Goal: Task Accomplishment & Management: Use online tool/utility

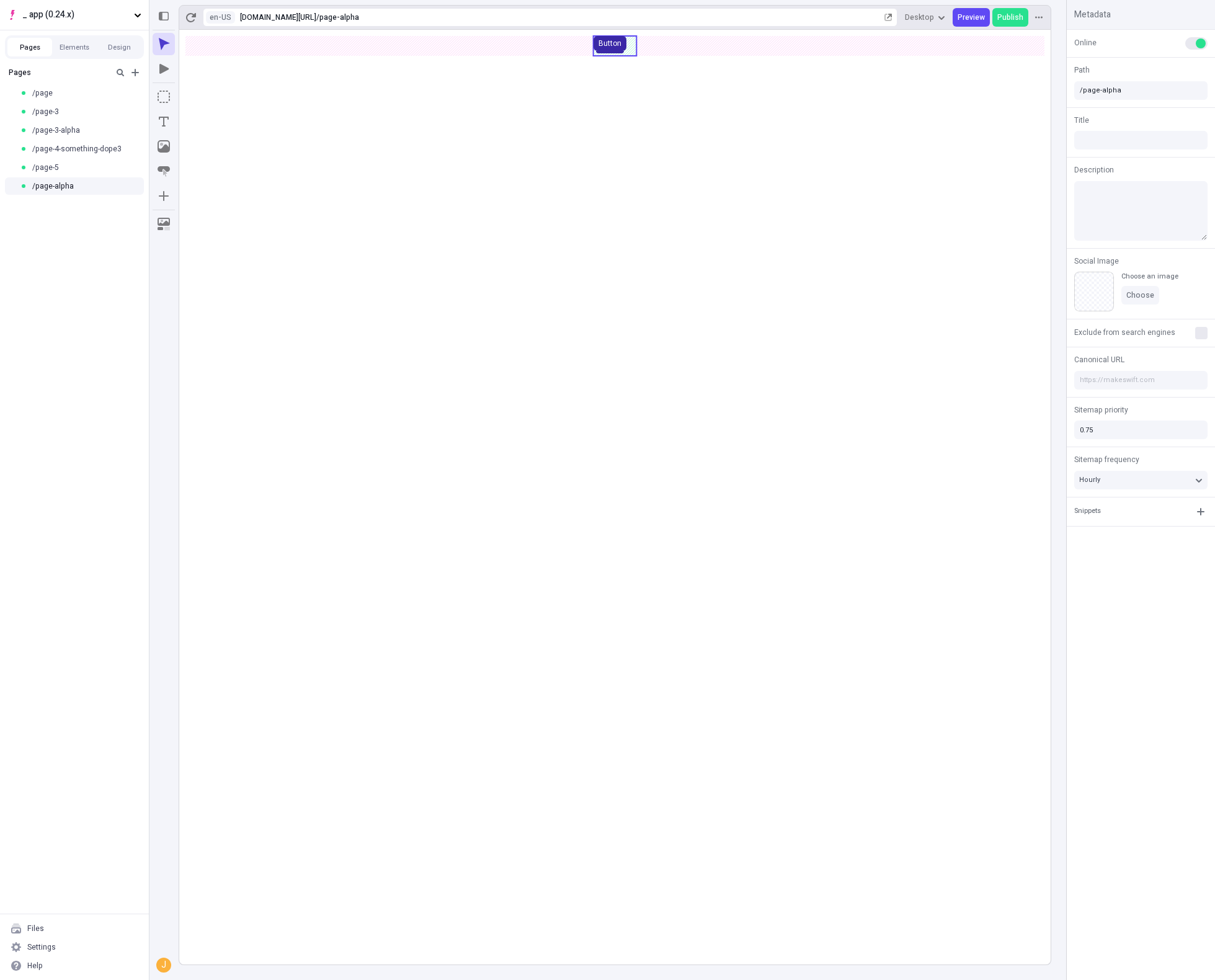
click at [621, 44] on button "Button" at bounding box center [610, 44] width 33 height 15
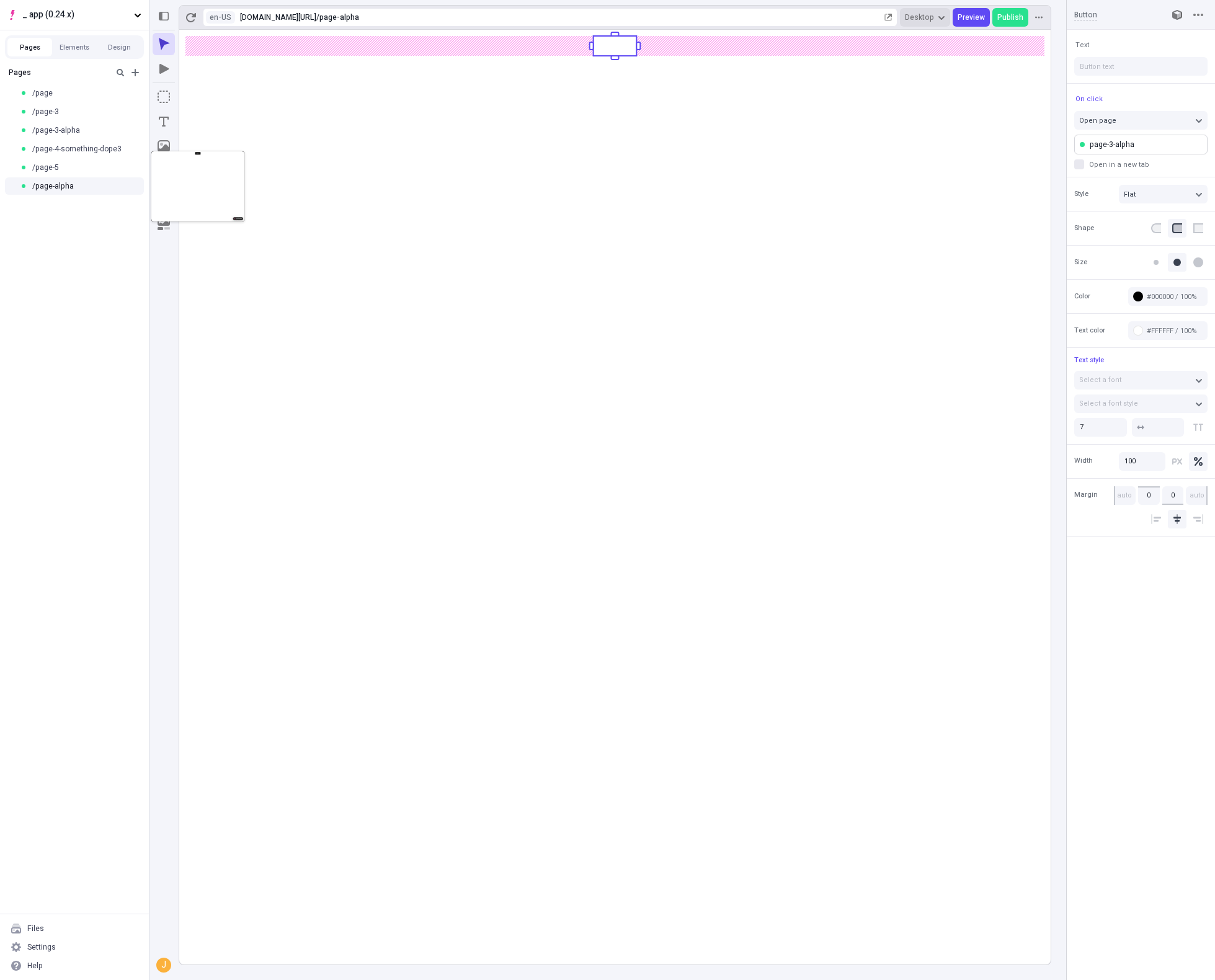
click at [933, 18] on span "Desktop" at bounding box center [919, 17] width 29 height 10
click at [901, 79] on div "Mobile 575px 3" at bounding box center [878, 78] width 139 height 18
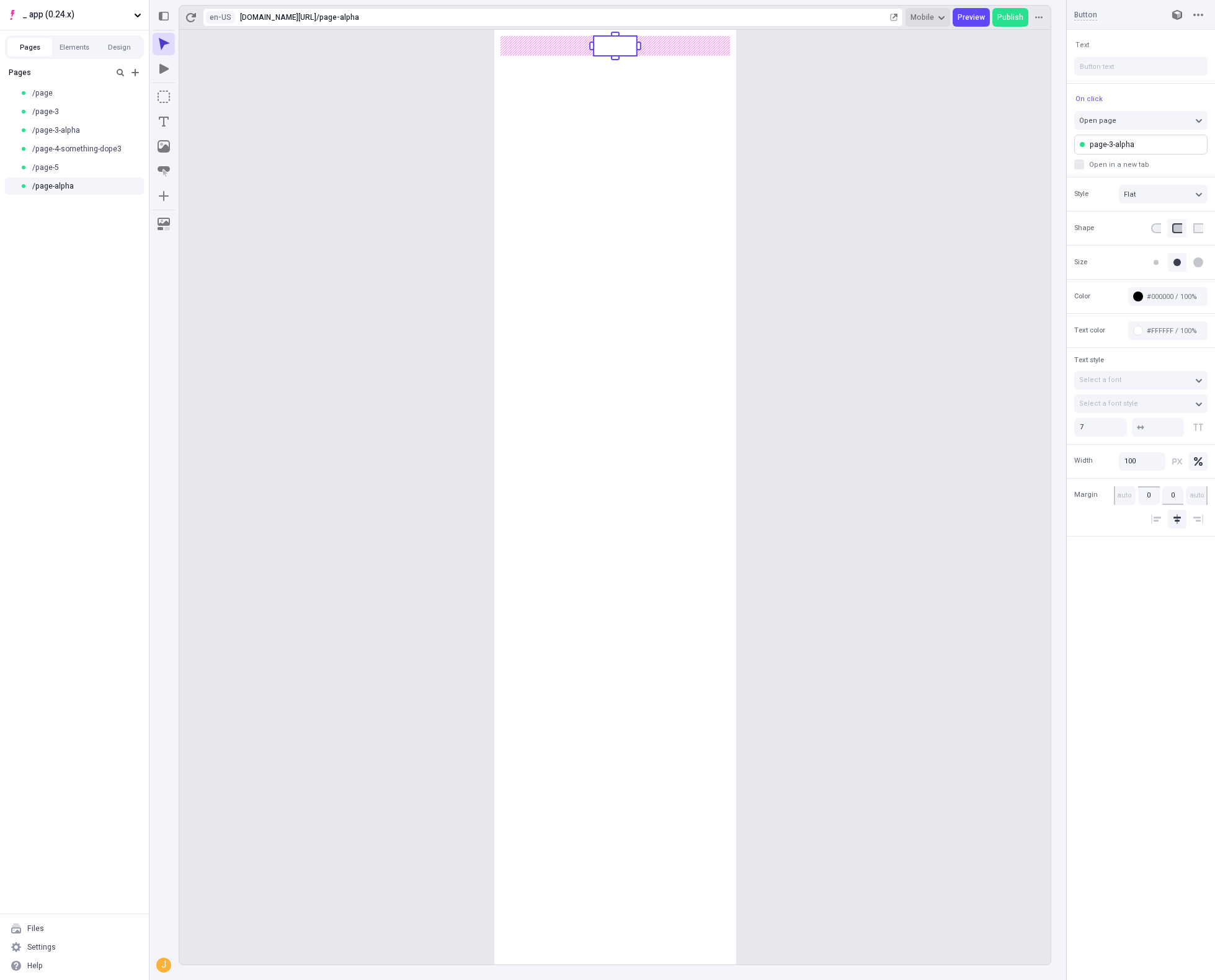
click at [930, 17] on span "Mobile" at bounding box center [922, 17] width 24 height 10
click at [924, 64] on div "Tablet 768px 2" at bounding box center [878, 59] width 139 height 18
click at [690, 47] on body "_ app (0.24.x) Pages Elements Design Pages /page /page-3 /page-3-alpha /page-4-…" at bounding box center [607, 490] width 1215 height 980
click at [1082, 457] on span "Width" at bounding box center [1083, 460] width 18 height 10
click at [980, 464] on div "Reset to base" at bounding box center [984, 461] width 48 height 10
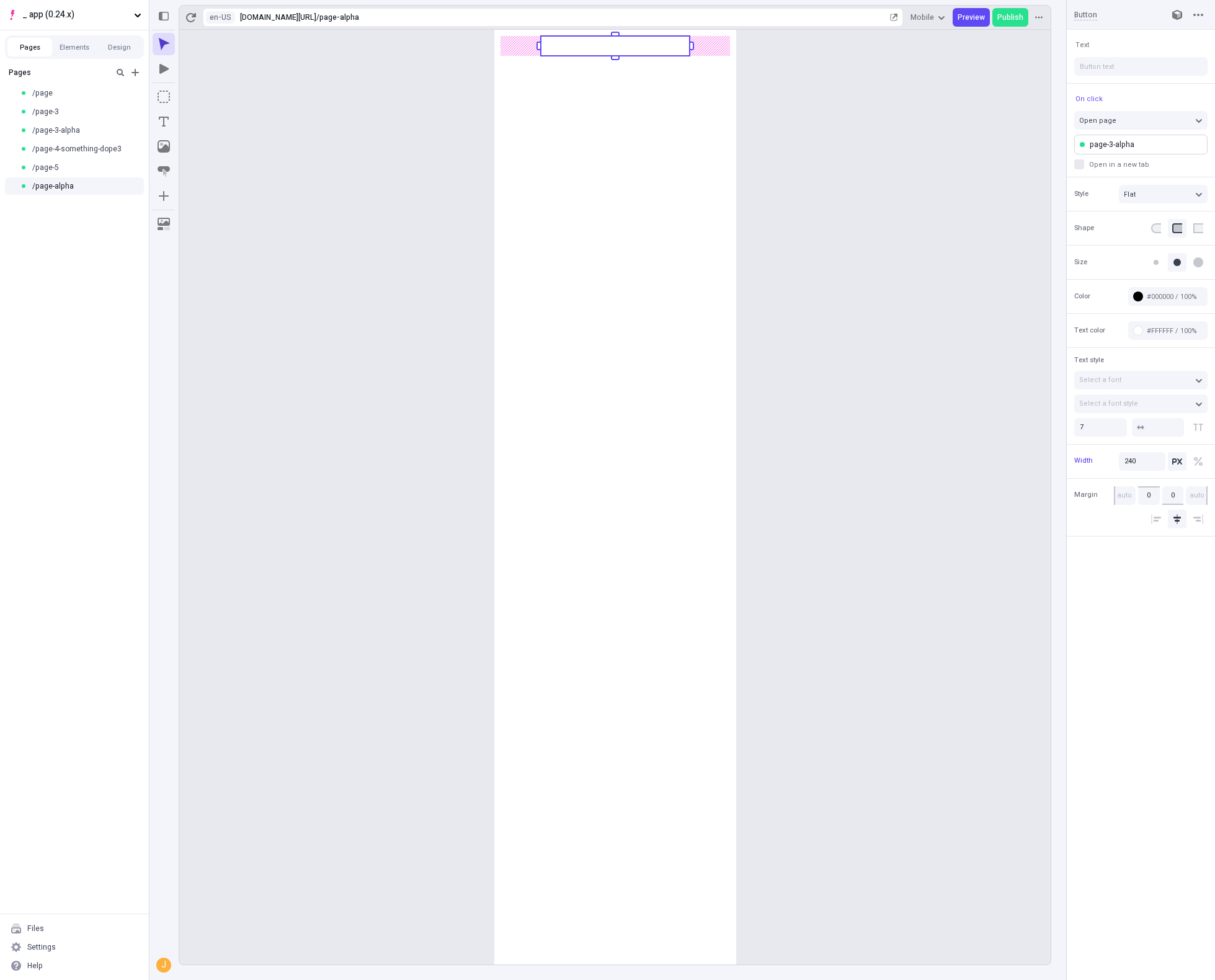
type input "100"
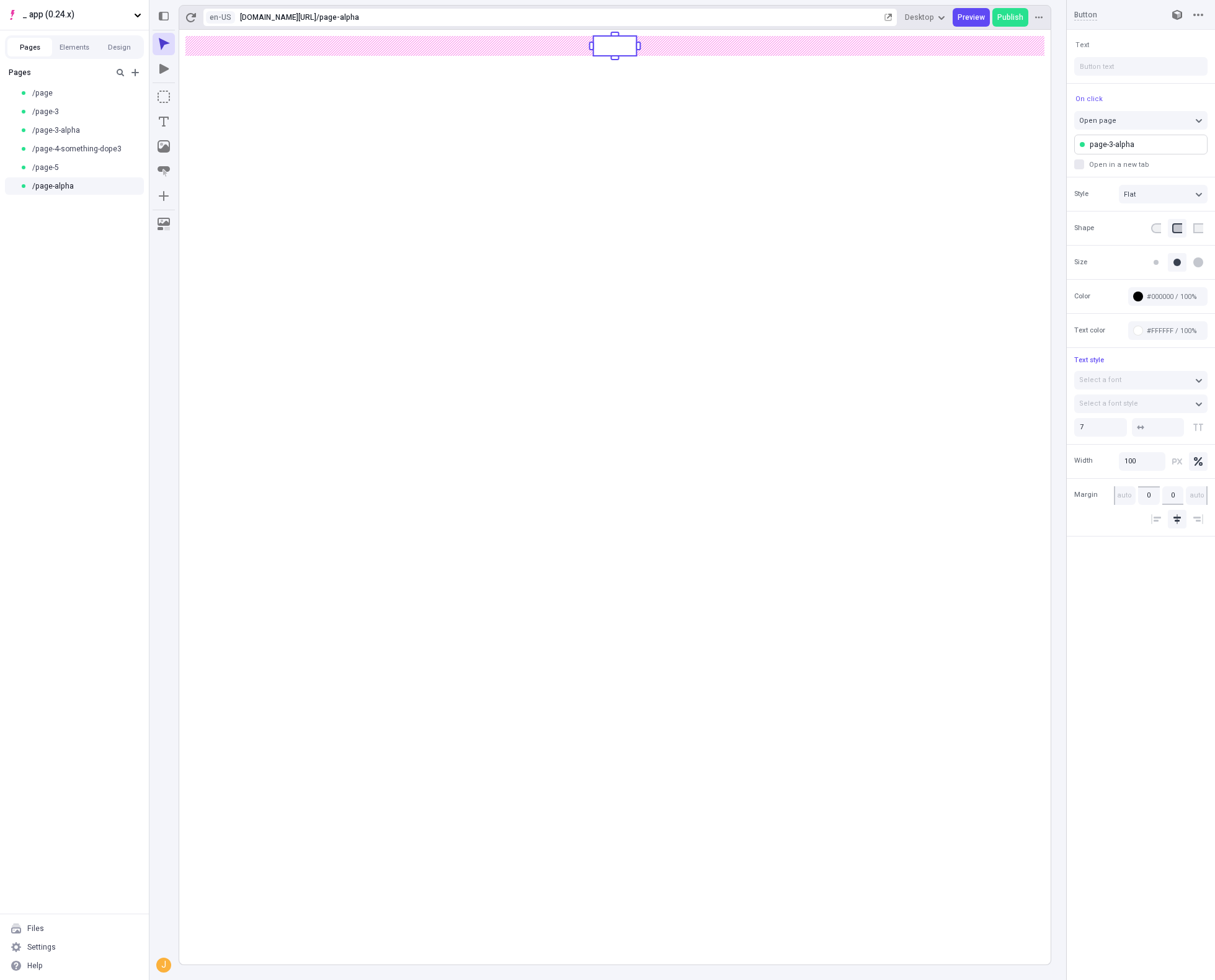
type input "635"
type input "630"
type input "620"
type input "640"
type input "350"
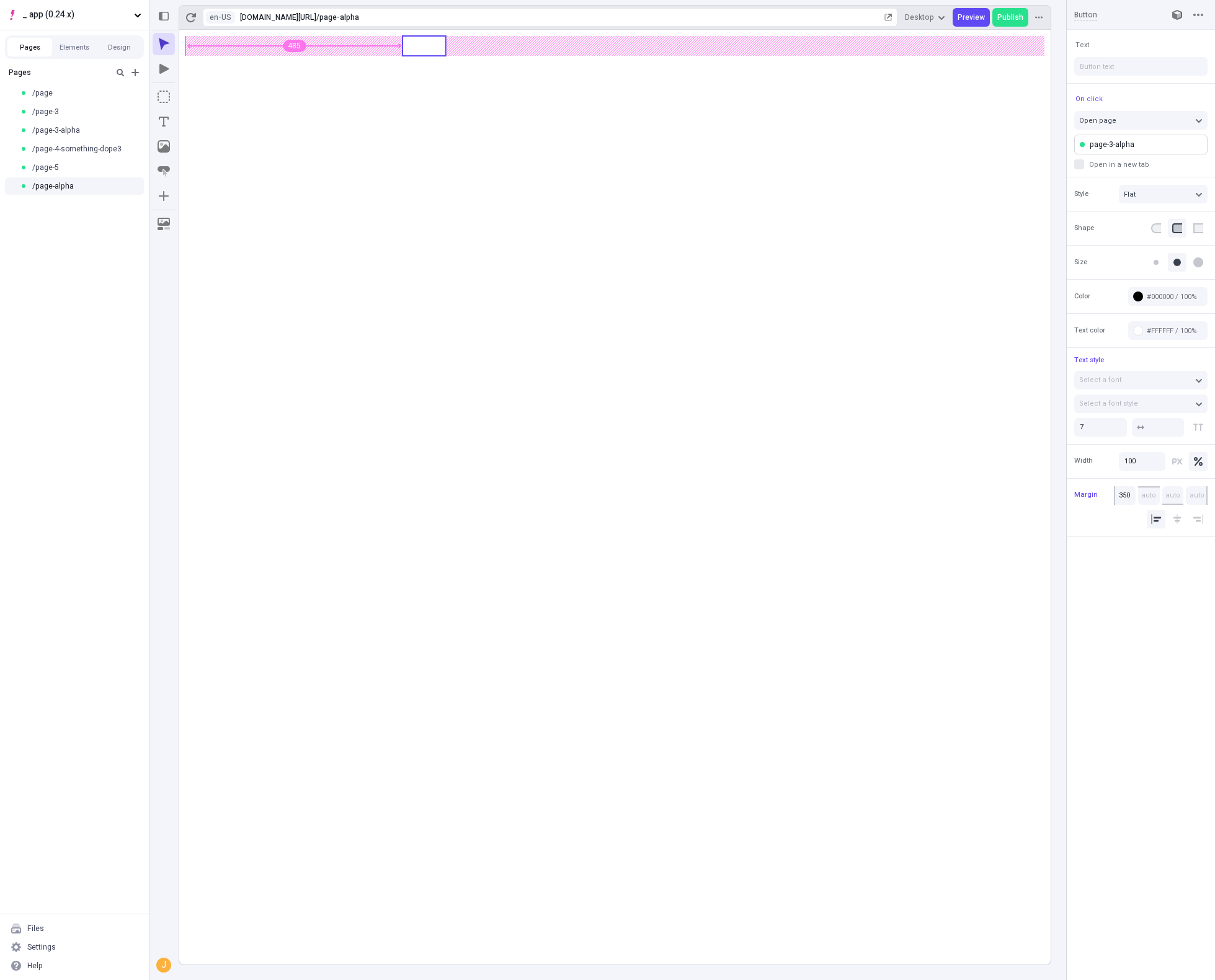
click at [427, 44] on body "_ app (0.24.x) Pages Elements Design Pages /page /page-3 /page-3-alpha /page-4-…" at bounding box center [607, 490] width 1215 height 980
click at [715, 142] on body "_ app (0.24.x) Pages Elements Design Pages /page /page-3 /page-3-alpha /page-4-…" at bounding box center [607, 490] width 1215 height 980
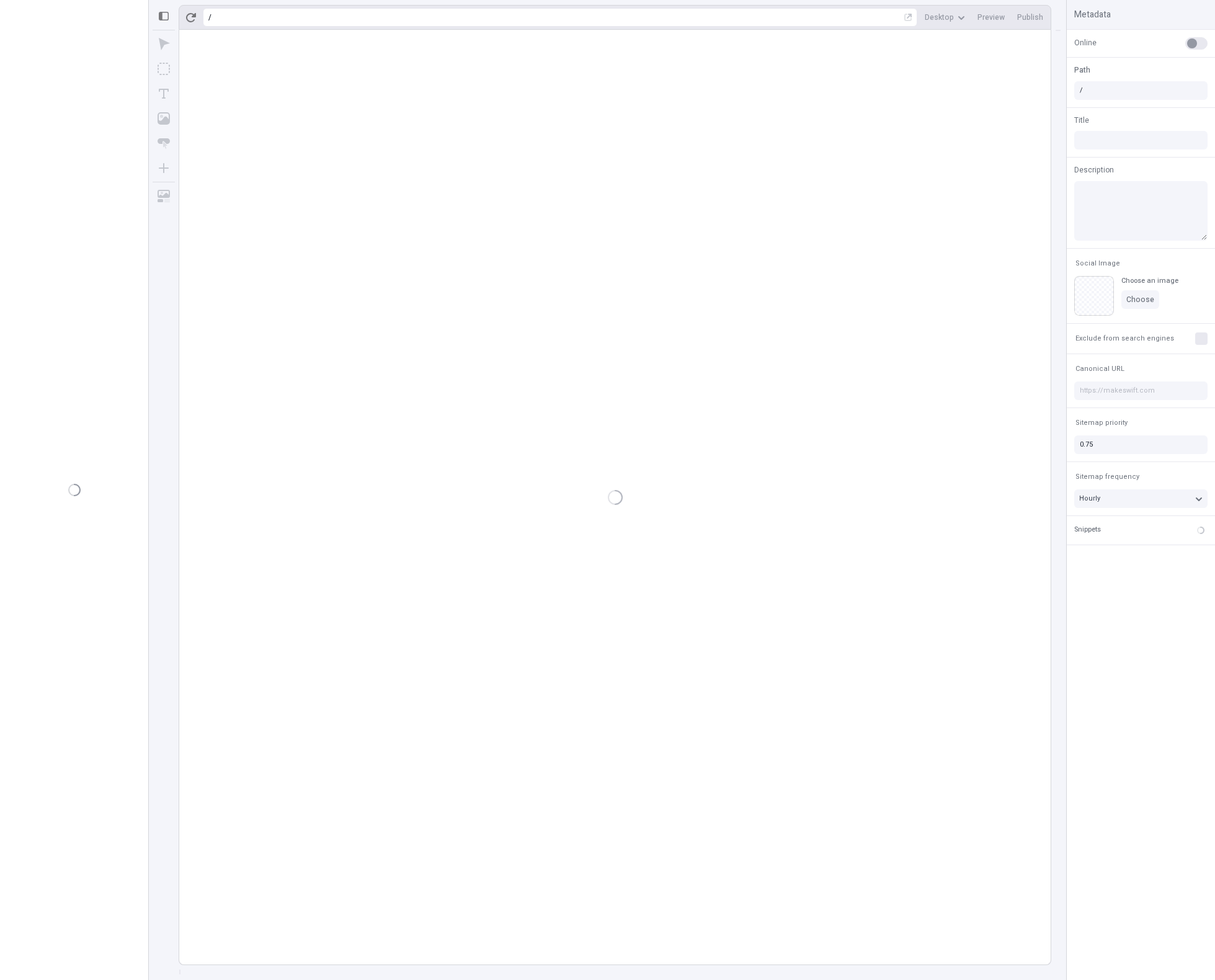
type input "/page-alpha"
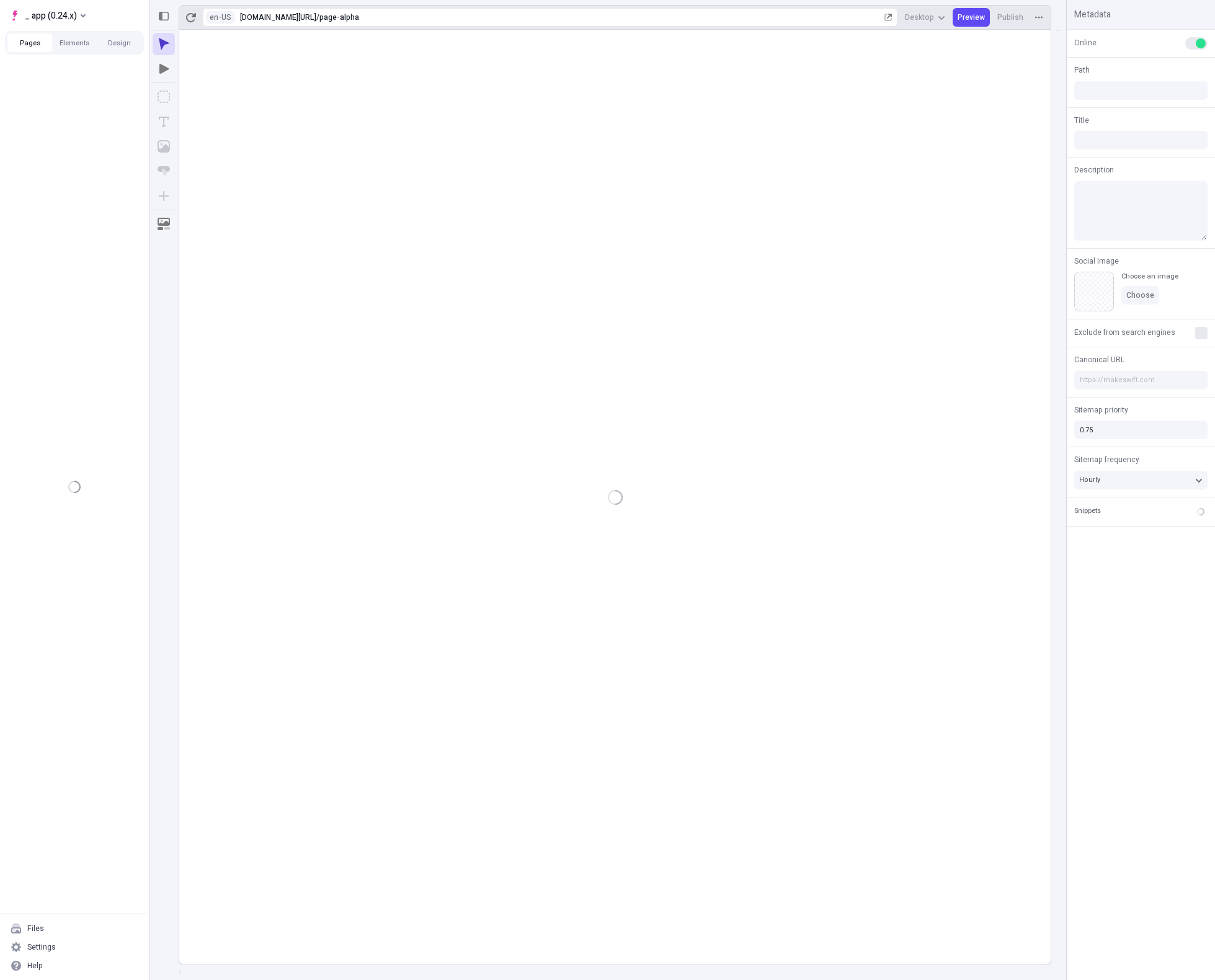
type input "/page-alpha"
click at [122, 44] on button "Design" at bounding box center [119, 42] width 45 height 18
click at [91, 10] on button "_ app (0.24.x)" at bounding box center [48, 15] width 86 height 18
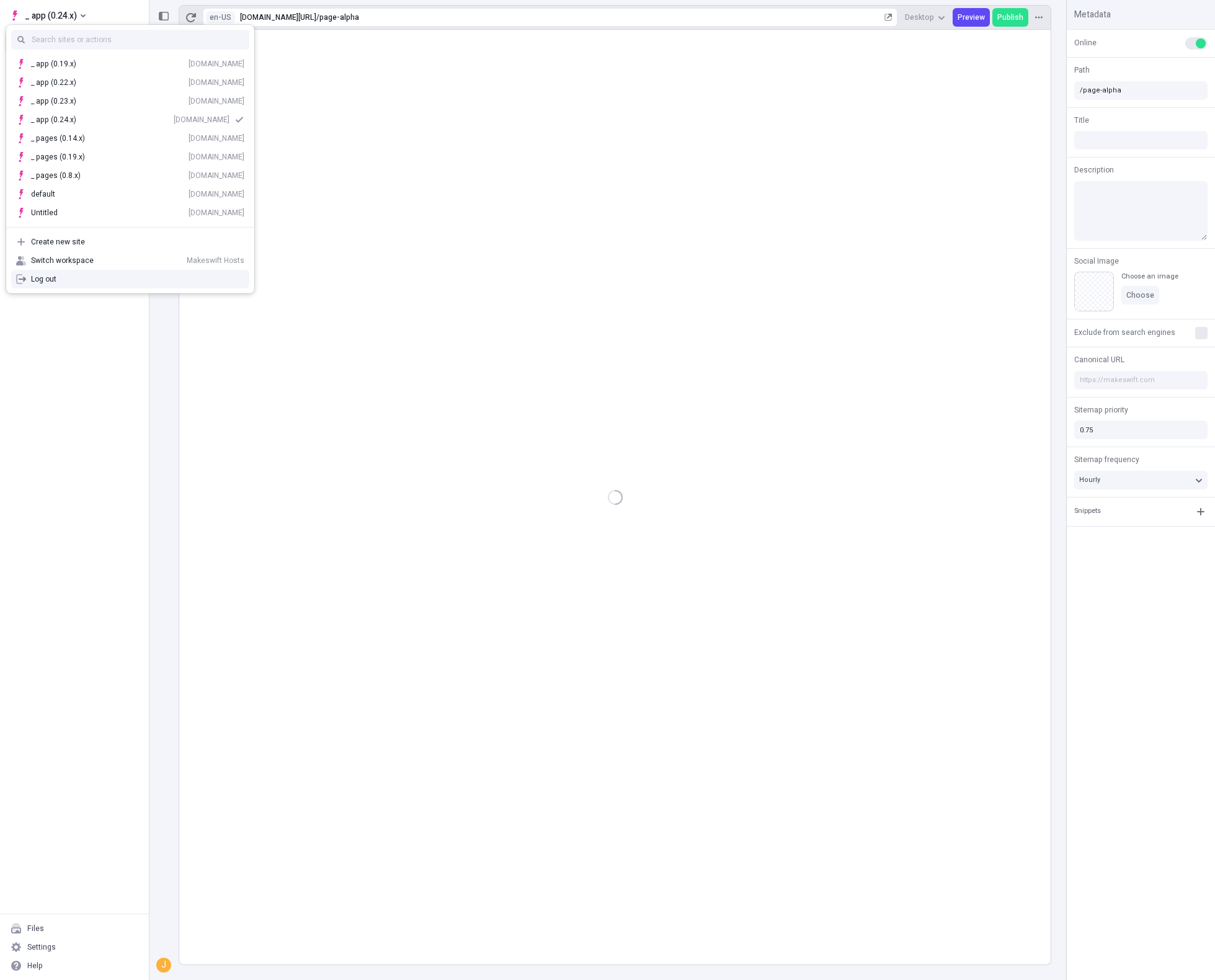
drag, startPoint x: 46, startPoint y: 393, endPoint x: 47, endPoint y: 381, distance: 12.0
click at [46, 389] on div "Colors Text styles" at bounding box center [74, 486] width 149 height 854
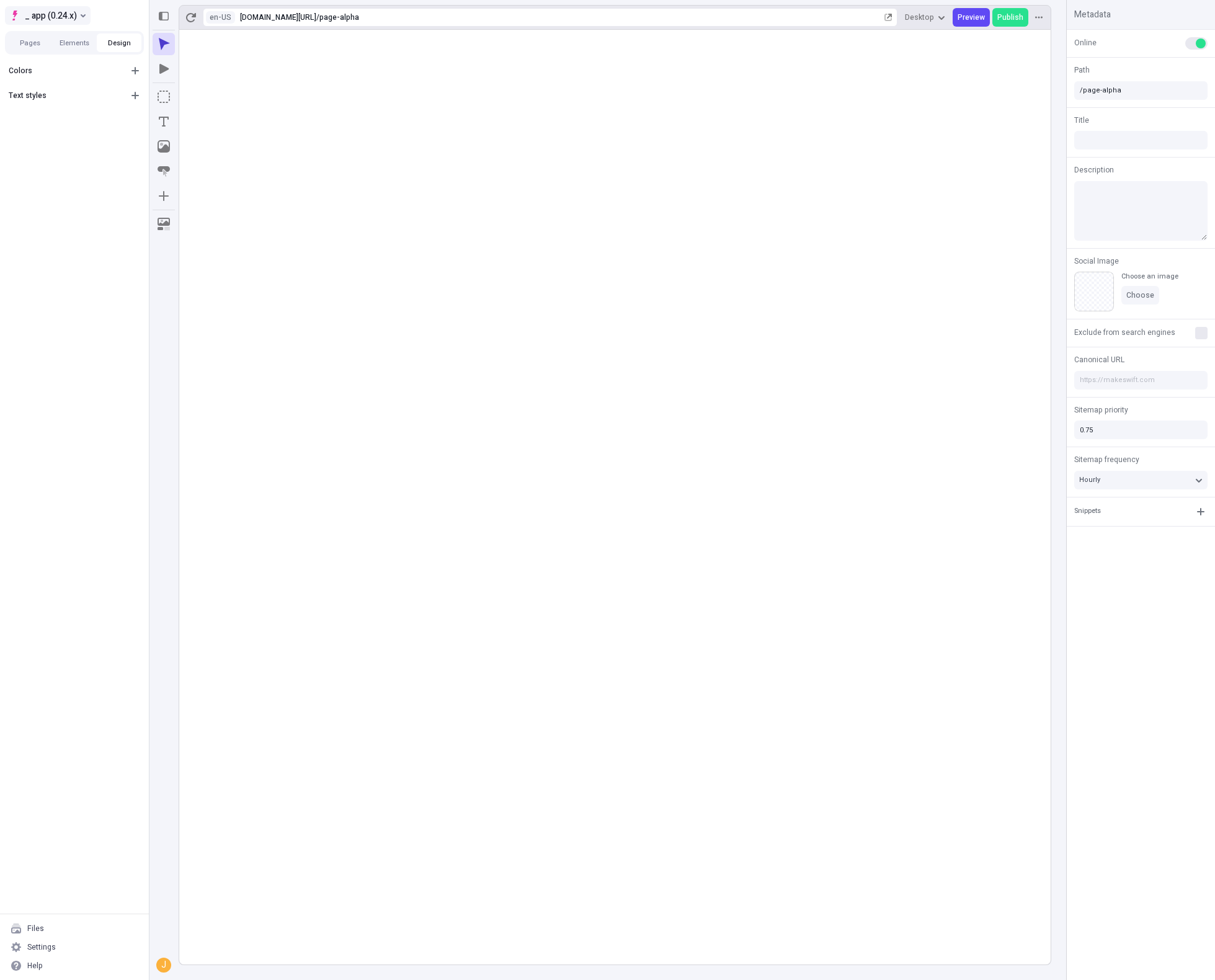
click at [65, 6] on button "_ app (0.24.x)" at bounding box center [48, 15] width 86 height 18
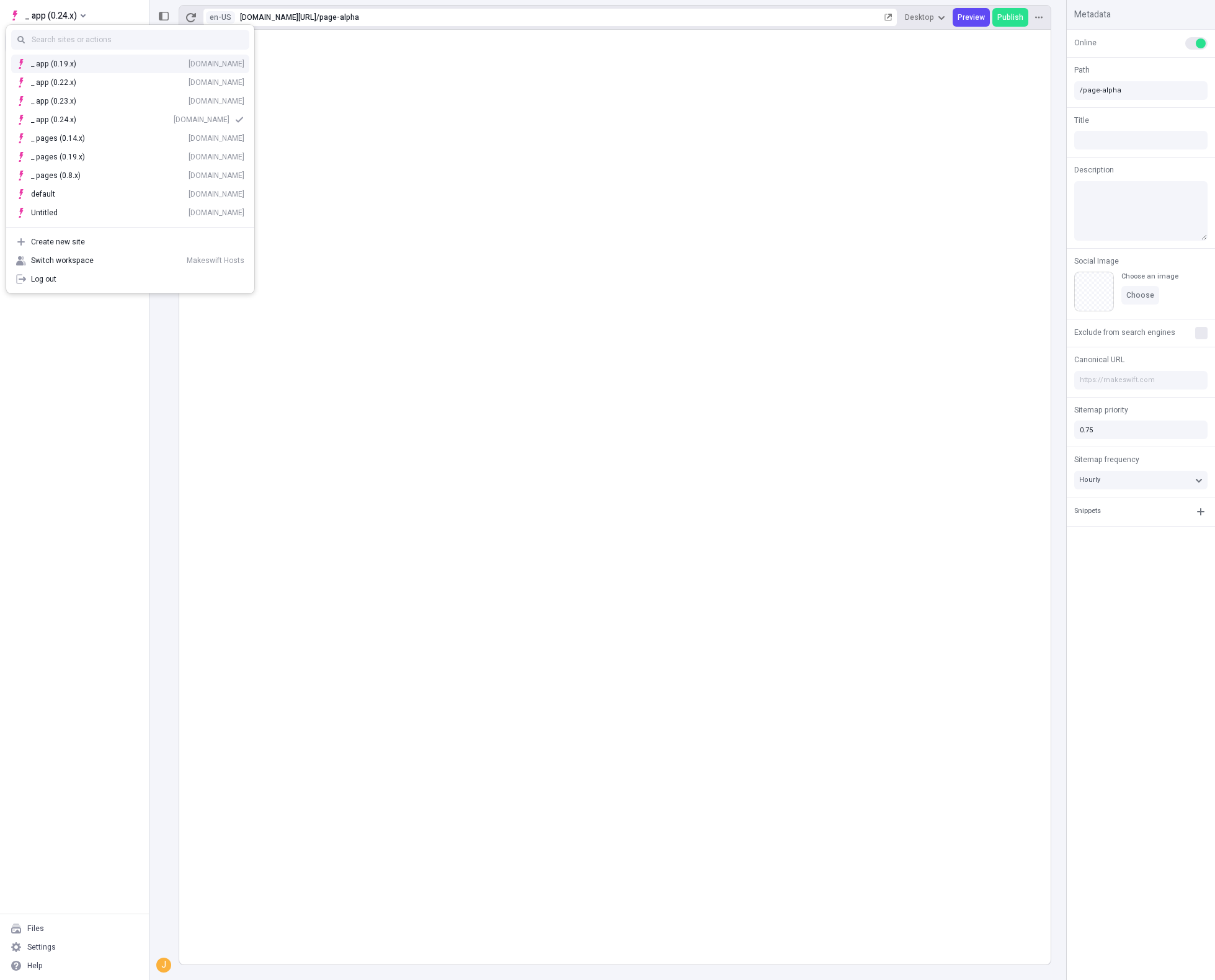
click at [59, 63] on div "_ app (0.19.x)" at bounding box center [54, 64] width 46 height 10
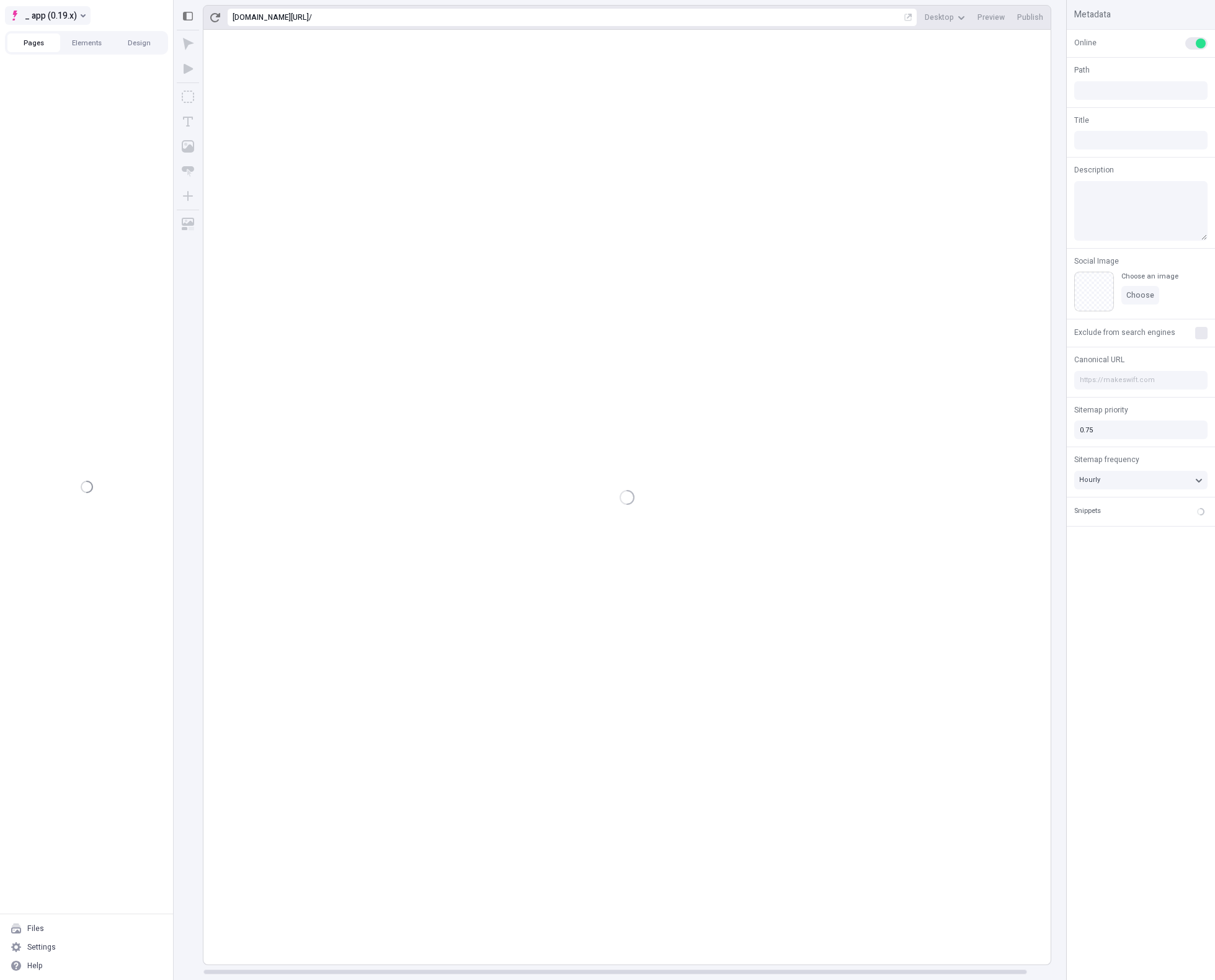
click at [78, 20] on button "_ app (0.19.x)" at bounding box center [48, 15] width 86 height 18
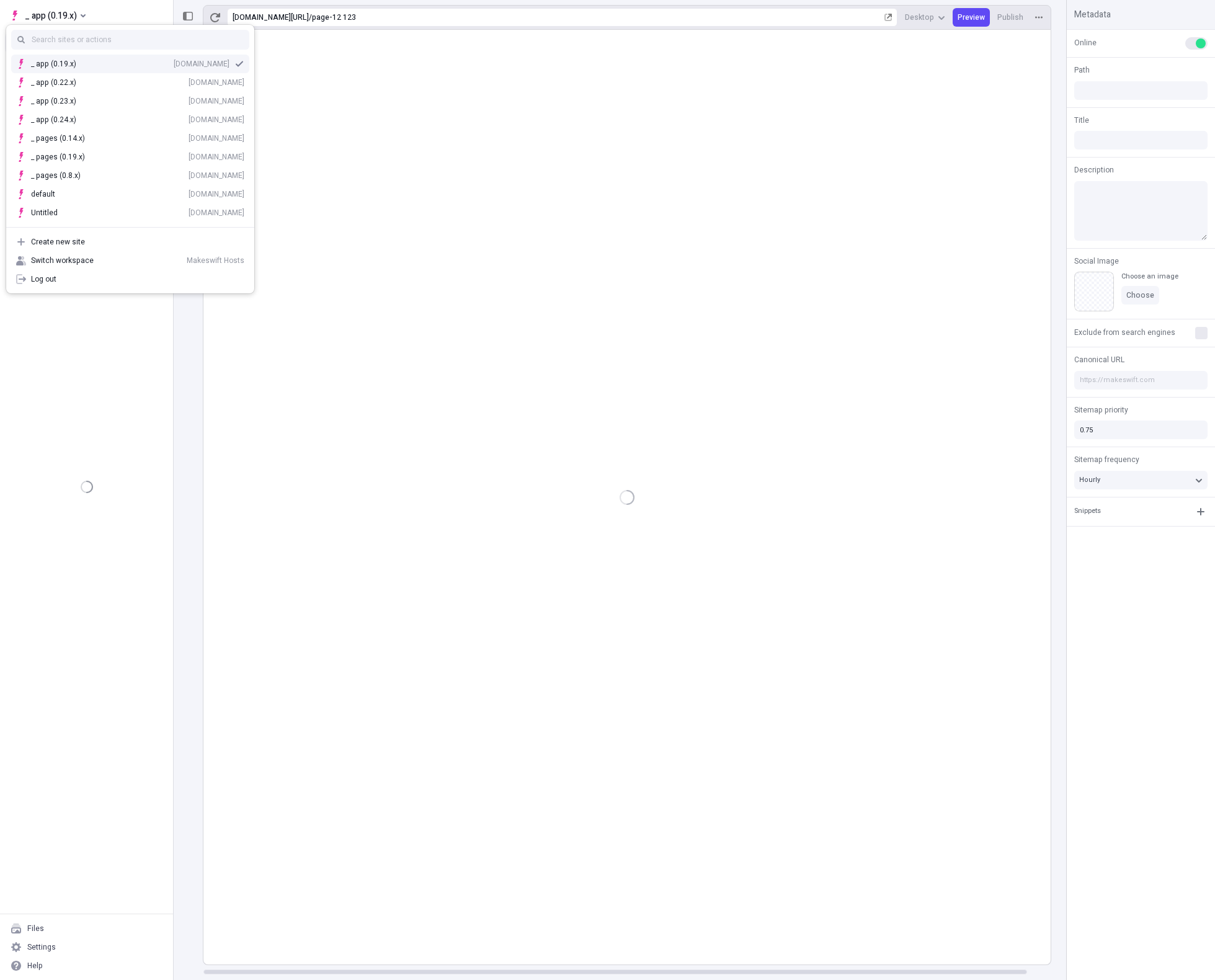
type input "/page-12%20123"
drag, startPoint x: 93, startPoint y: 389, endPoint x: 108, endPoint y: 282, distance: 108.0
click at [93, 384] on div "Pages /asdf /paeg /page /page-2 /page-4 /page-5 /page-6 /page-7 /page-8 /page-9…" at bounding box center [86, 486] width 173 height 854
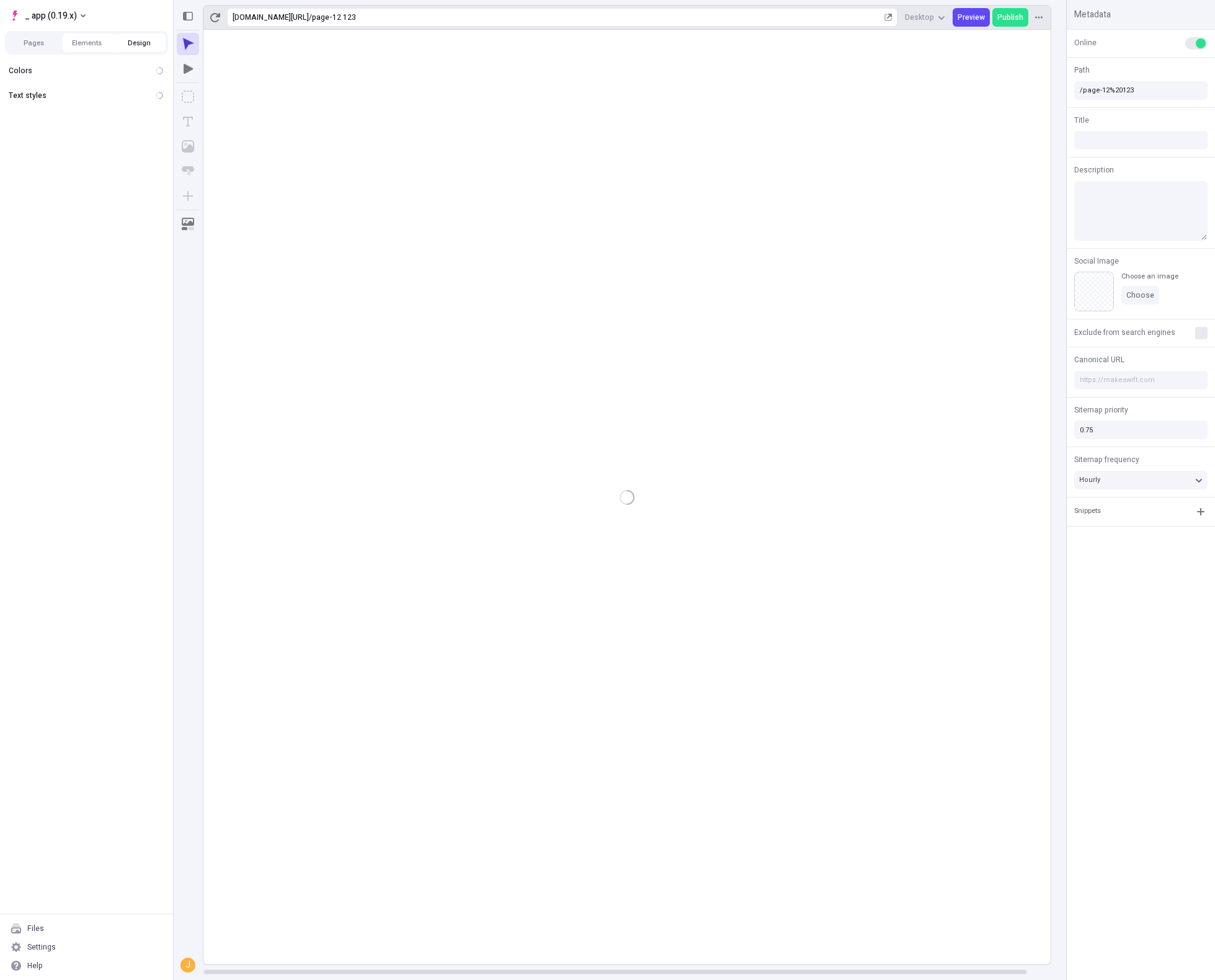
click at [142, 38] on button "Design" at bounding box center [139, 42] width 52 height 18
click at [66, 10] on span "_ app (0.19.x)" at bounding box center [50, 16] width 52 height 15
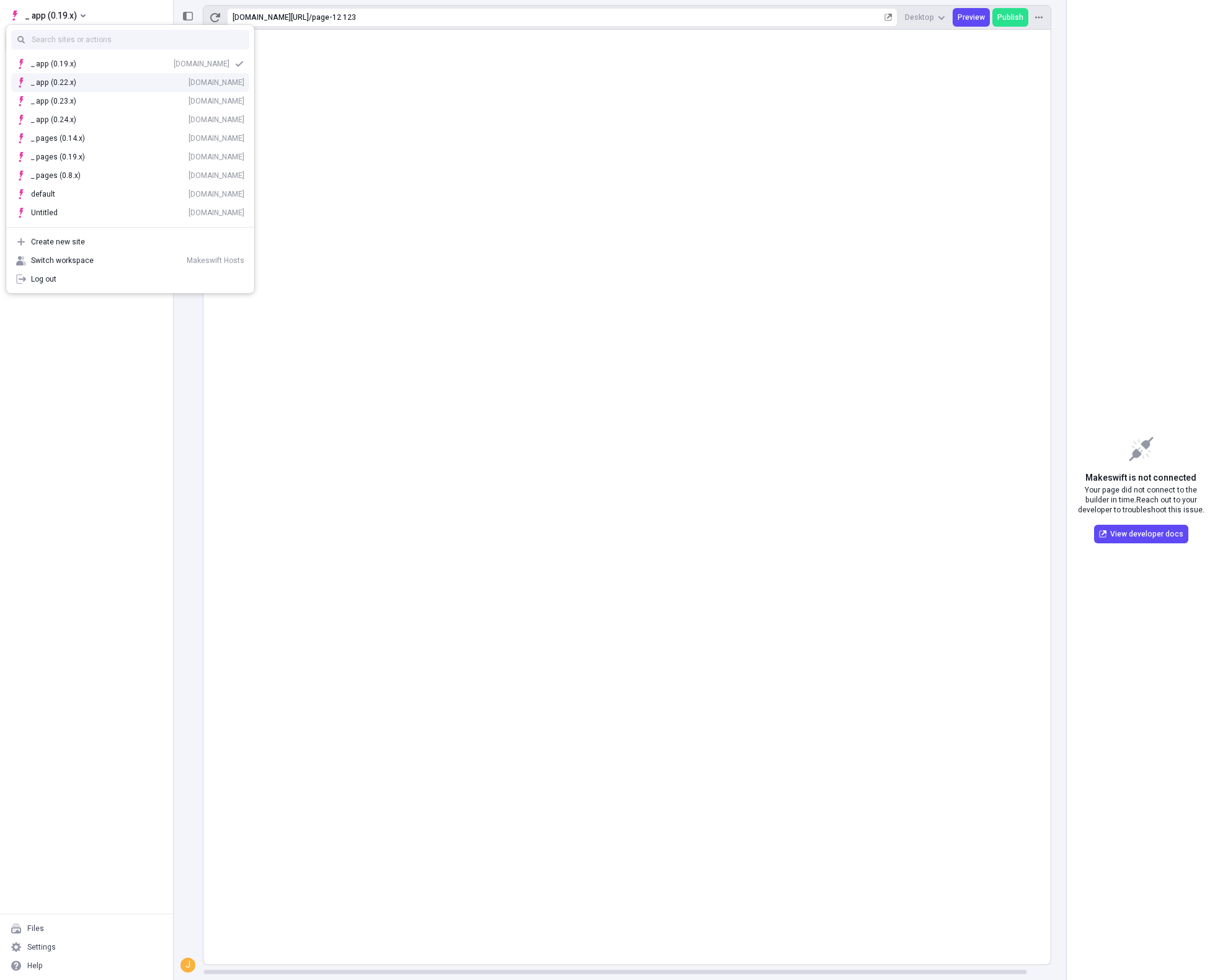
click at [110, 78] on div "_ app (0.22.x) [DOMAIN_NAME]" at bounding box center [137, 82] width 213 height 10
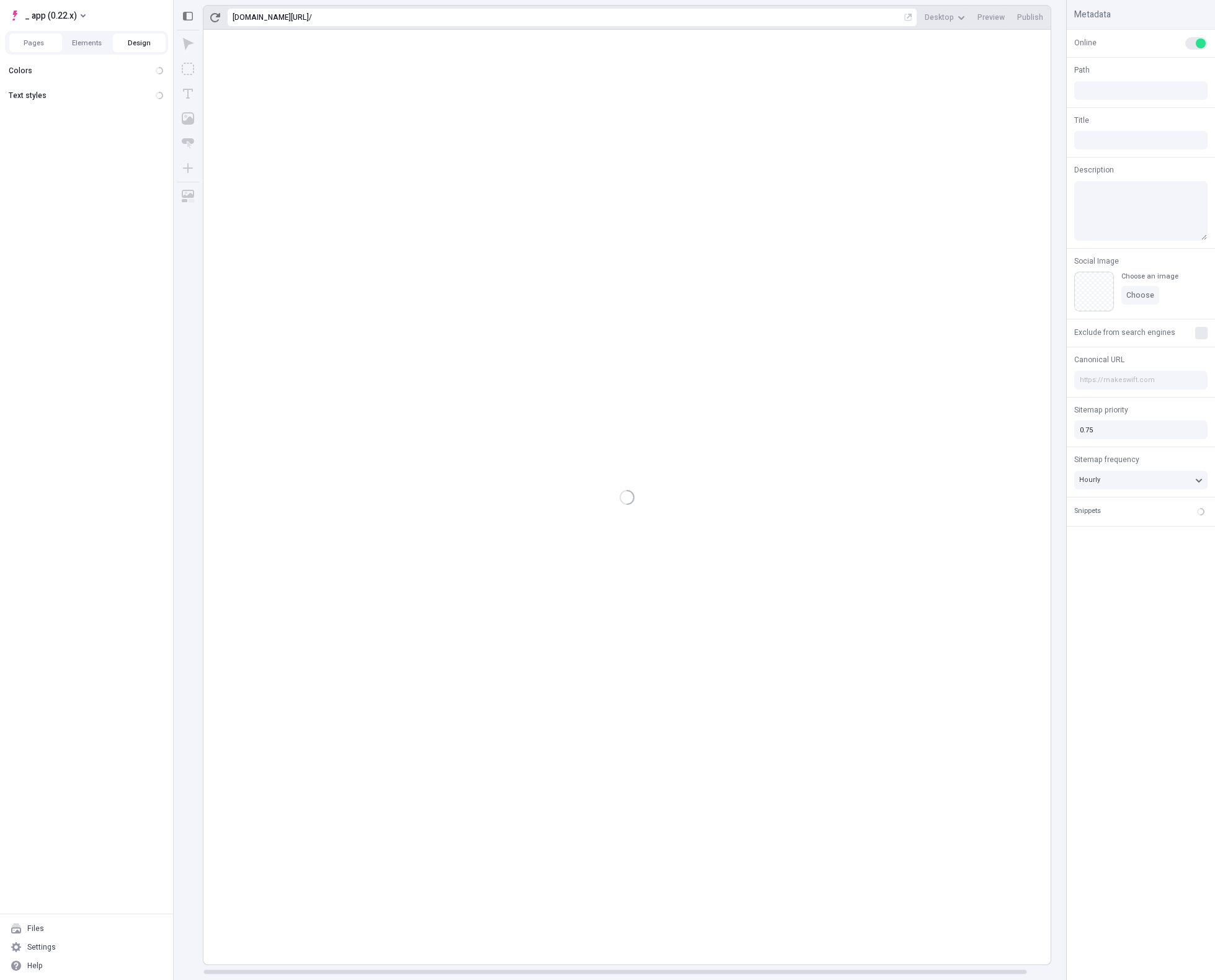
click at [138, 44] on button "Design" at bounding box center [139, 42] width 52 height 18
type input "/pageasdf"
click at [67, 18] on span "_ app (0.22.x)" at bounding box center [50, 16] width 52 height 15
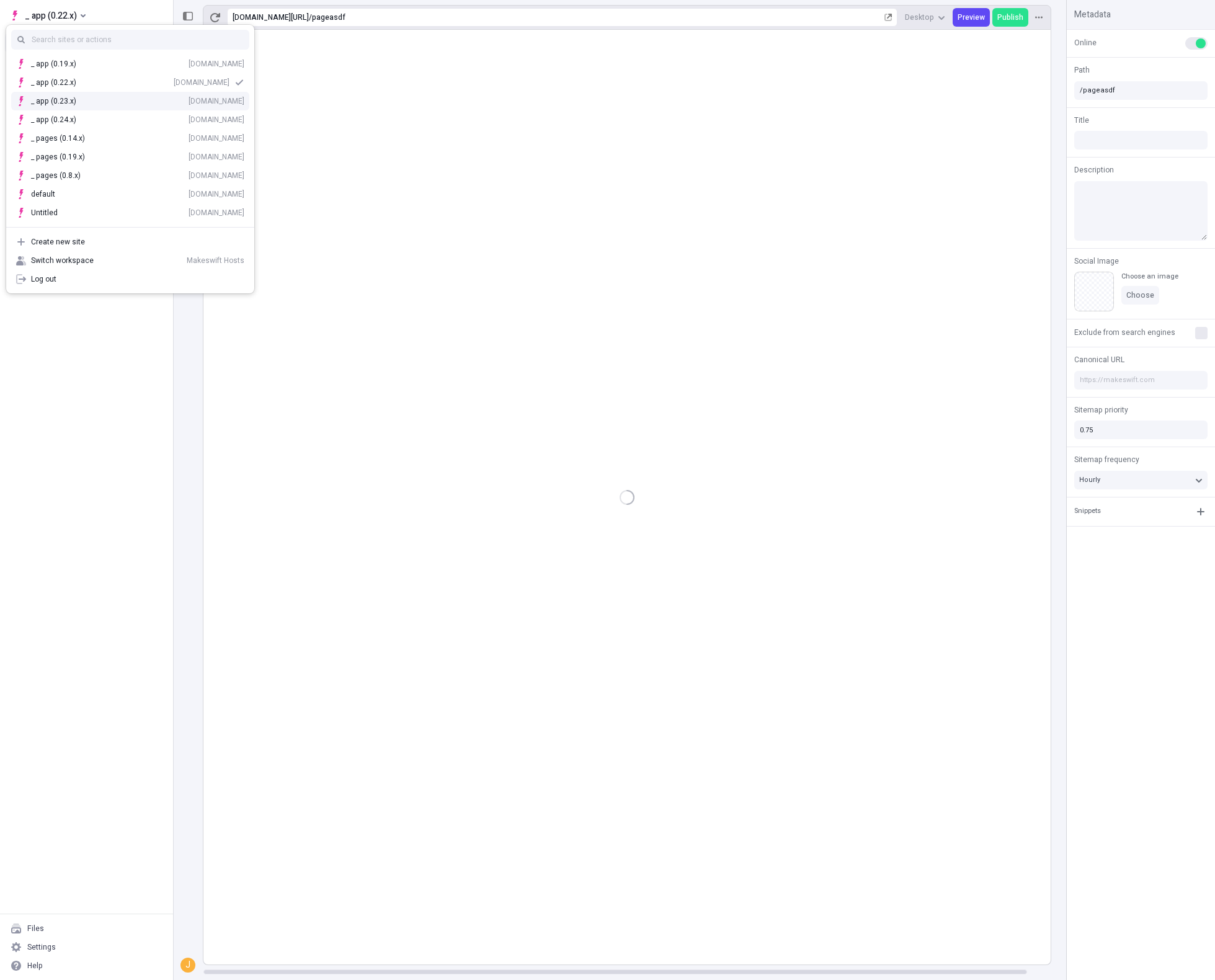
click at [88, 107] on div "_ app (0.23.x) [DOMAIN_NAME]" at bounding box center [130, 101] width 248 height 18
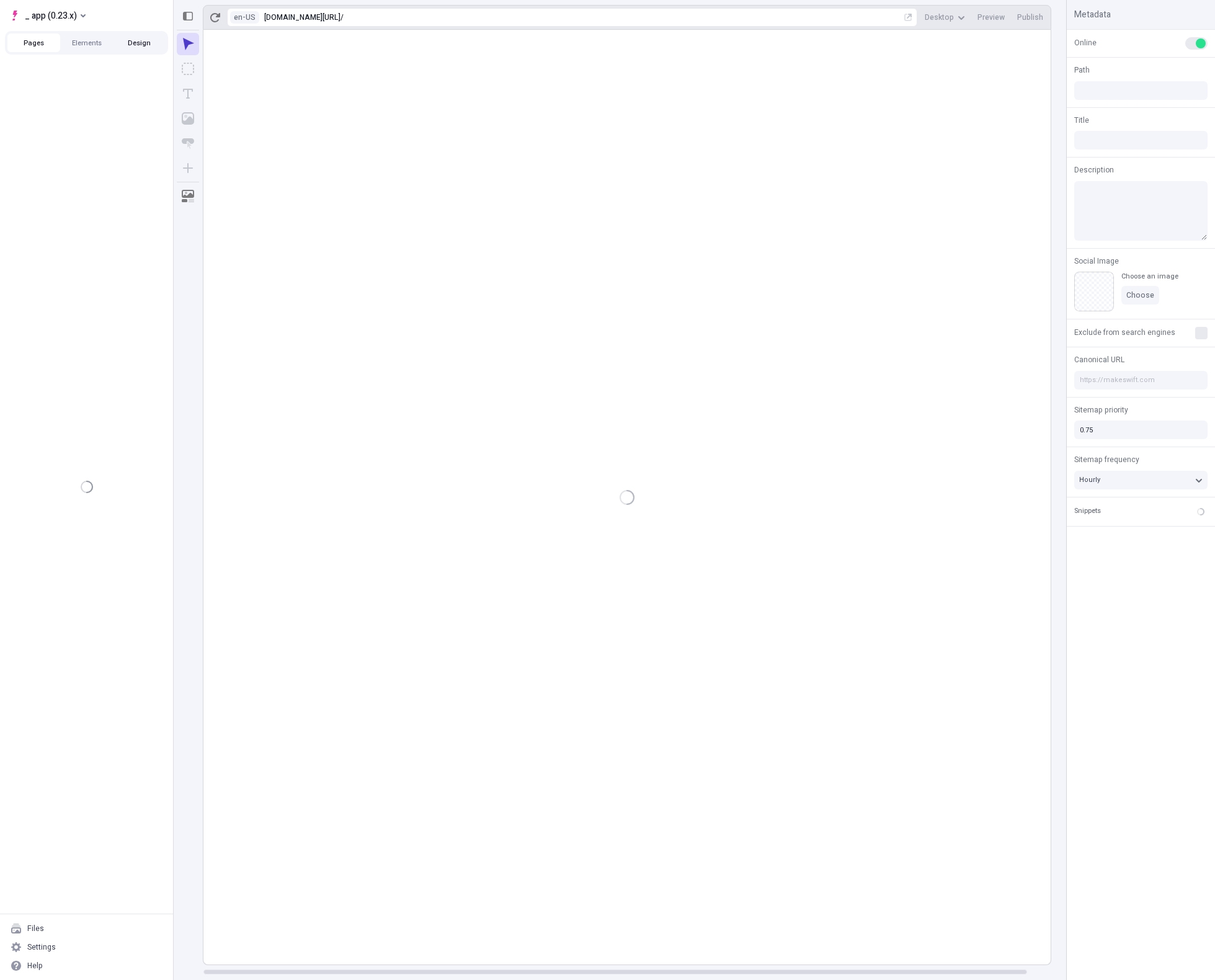
type input "/folder-without-space/page-33"
click at [145, 44] on button "Design" at bounding box center [139, 42] width 52 height 18
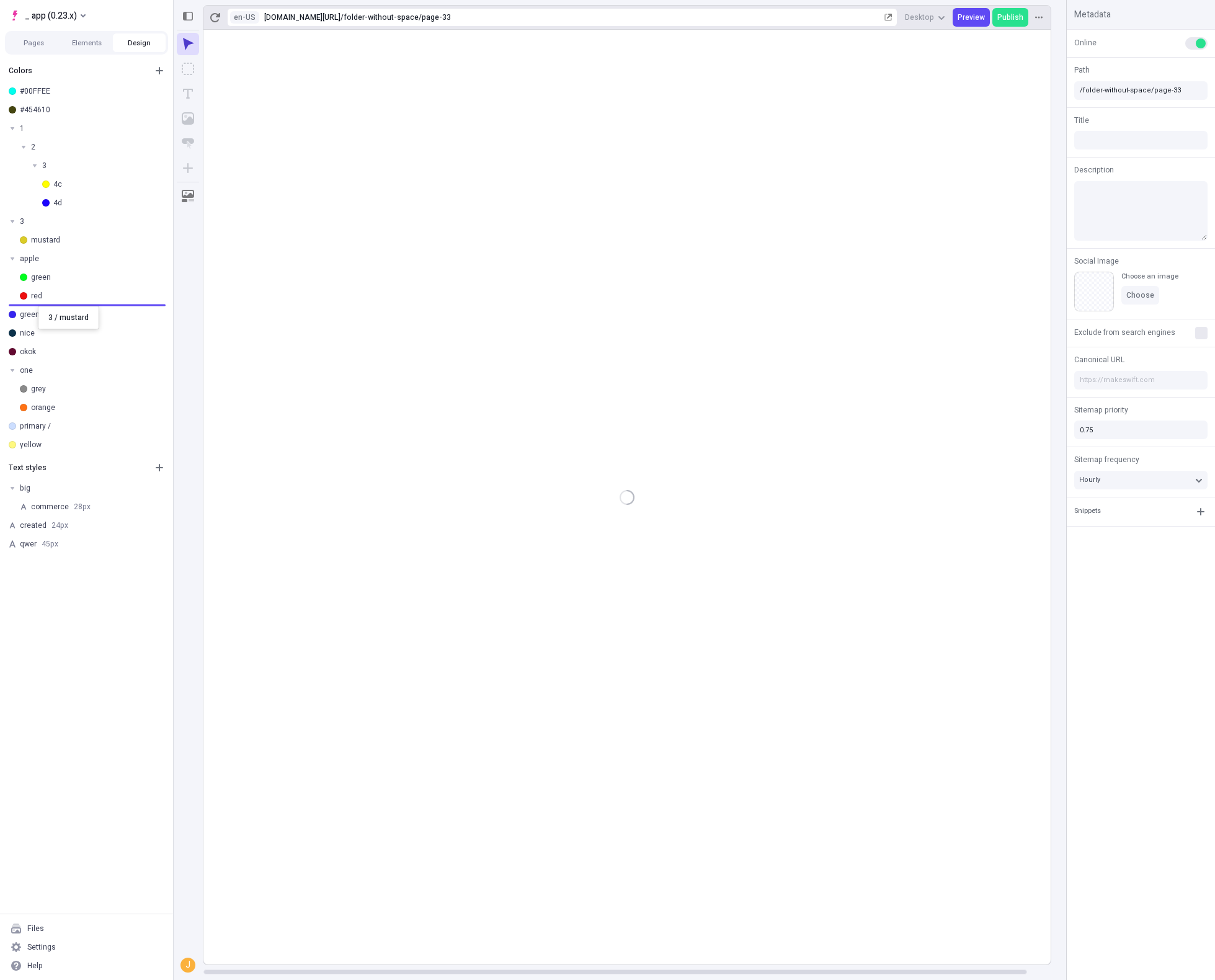
drag, startPoint x: 31, startPoint y: 219, endPoint x: 38, endPoint y: 306, distance: 87.3
drag, startPoint x: 35, startPoint y: 275, endPoint x: 116, endPoint y: 175, distance: 128.7
drag, startPoint x: 82, startPoint y: 180, endPoint x: 99, endPoint y: 117, distance: 65.3
drag, startPoint x: 46, startPoint y: 365, endPoint x: 86, endPoint y: 248, distance: 123.6
click at [86, 248] on body "_ app (0.23.x) Pages Elements Design Colors #00FFEE #454610 3 mustard 1 2 3 4c …" at bounding box center [607, 490] width 1215 height 980
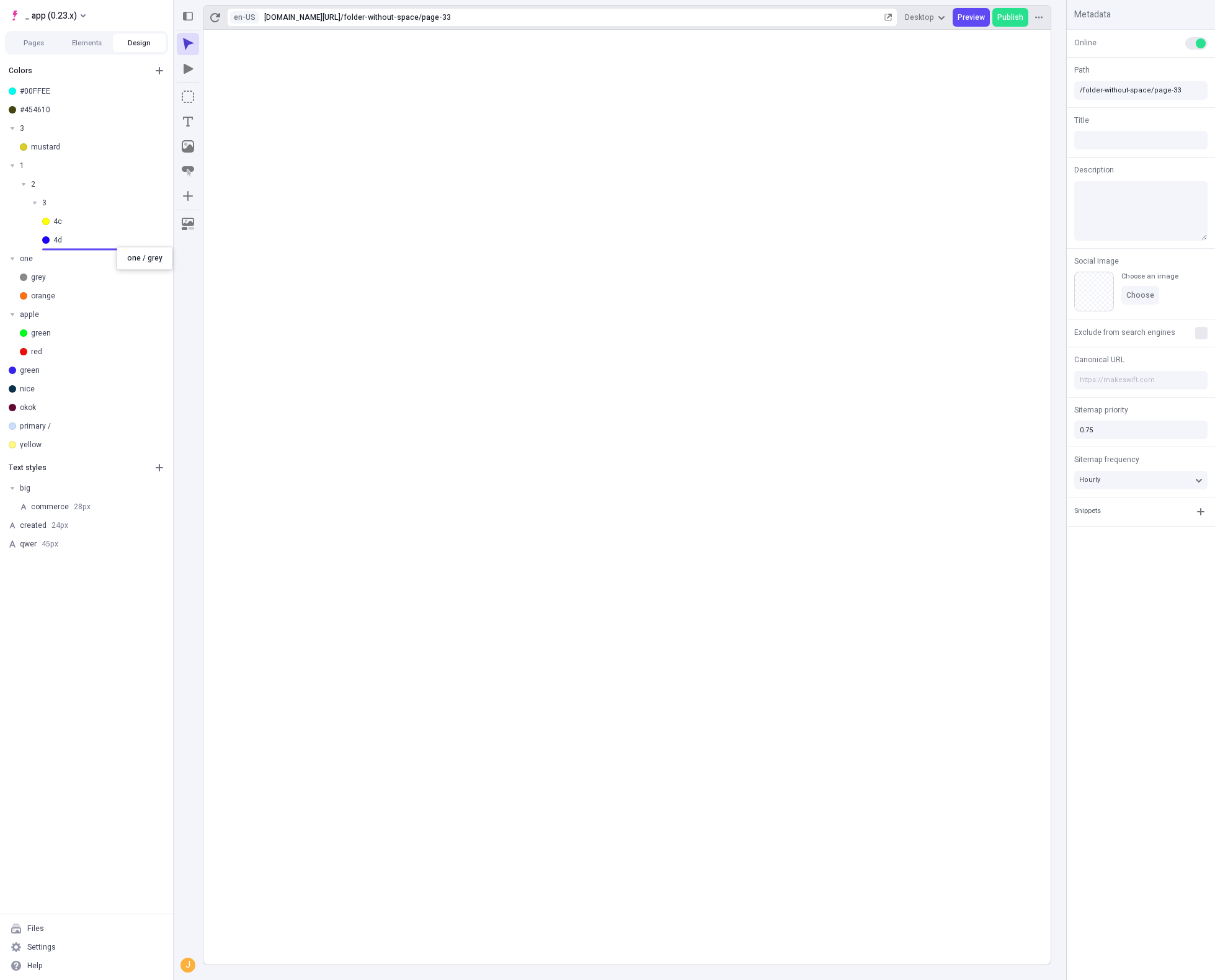
drag, startPoint x: 49, startPoint y: 261, endPoint x: 116, endPoint y: 247, distance: 68.4
drag, startPoint x: 84, startPoint y: 261, endPoint x: 100, endPoint y: 305, distance: 46.8
drag, startPoint x: 46, startPoint y: 258, endPoint x: 44, endPoint y: 191, distance: 67.0
click at [44, 191] on body "_ app (0.23.x) Pages Elements Design Colors #00FFEE #454610 3 mustard 1 2 3 4c …" at bounding box center [607, 490] width 1215 height 980
click at [65, 422] on div "primary /" at bounding box center [91, 426] width 143 height 10
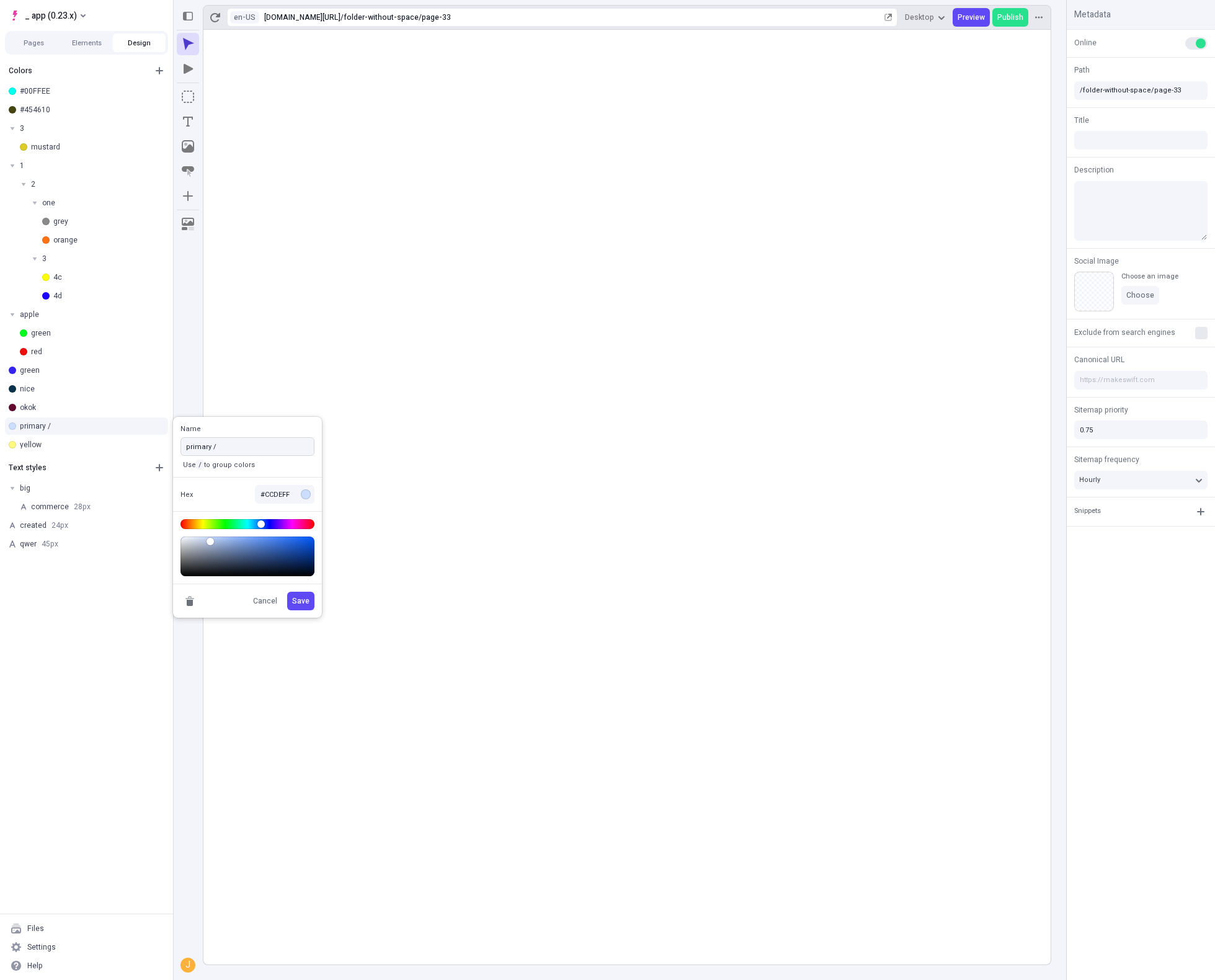
click at [253, 438] on input "primary /" at bounding box center [247, 446] width 134 height 18
click at [531, 173] on rect at bounding box center [627, 497] width 847 height 934
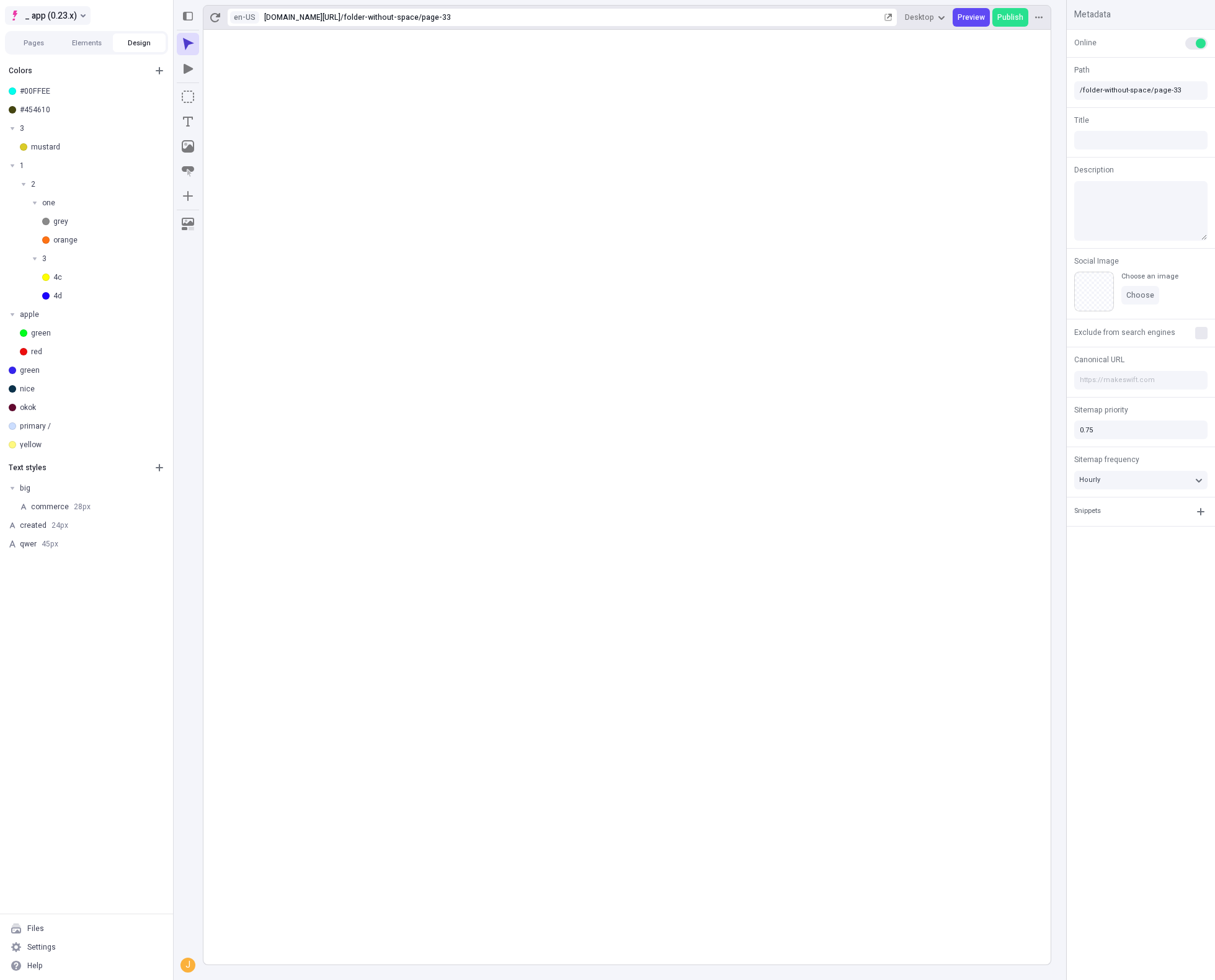
click at [71, 18] on span "_ app (0.23.x)" at bounding box center [50, 16] width 52 height 15
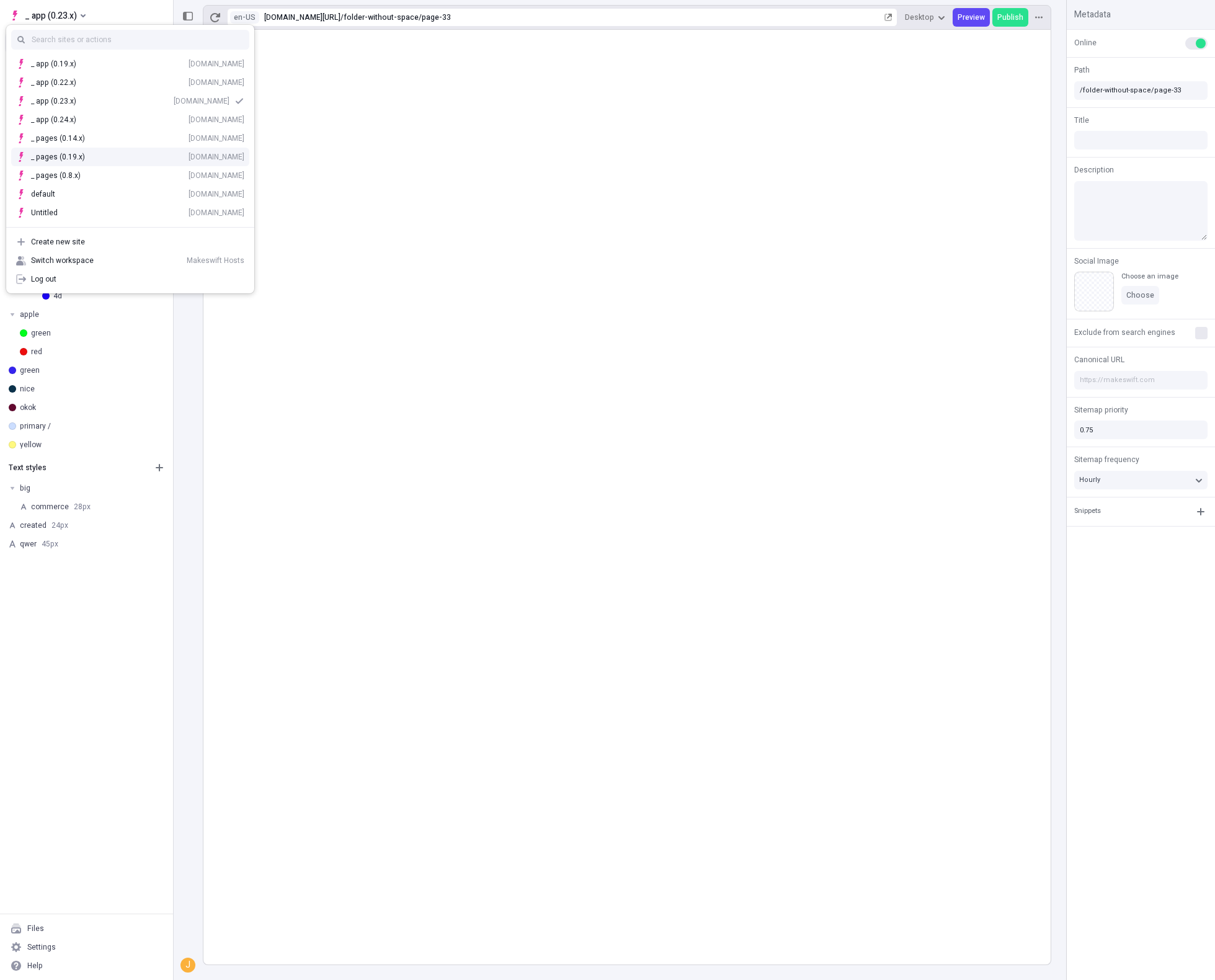
click at [101, 148] on div "_ pages (0.19.x) [DOMAIN_NAME]" at bounding box center [130, 157] width 248 height 18
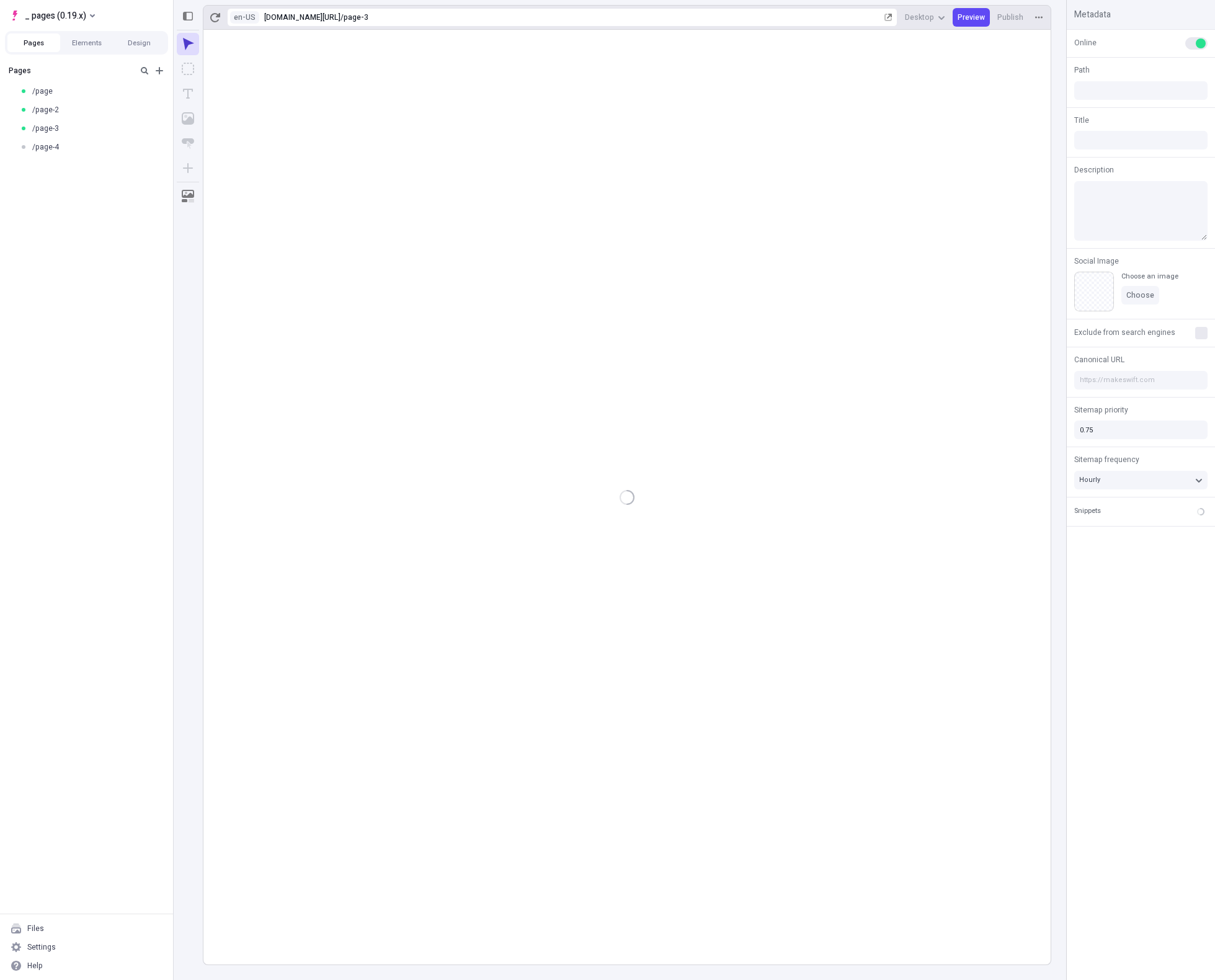
type input "/page-3"
click at [61, 20] on span "_ pages (0.19.x)" at bounding box center [55, 16] width 61 height 15
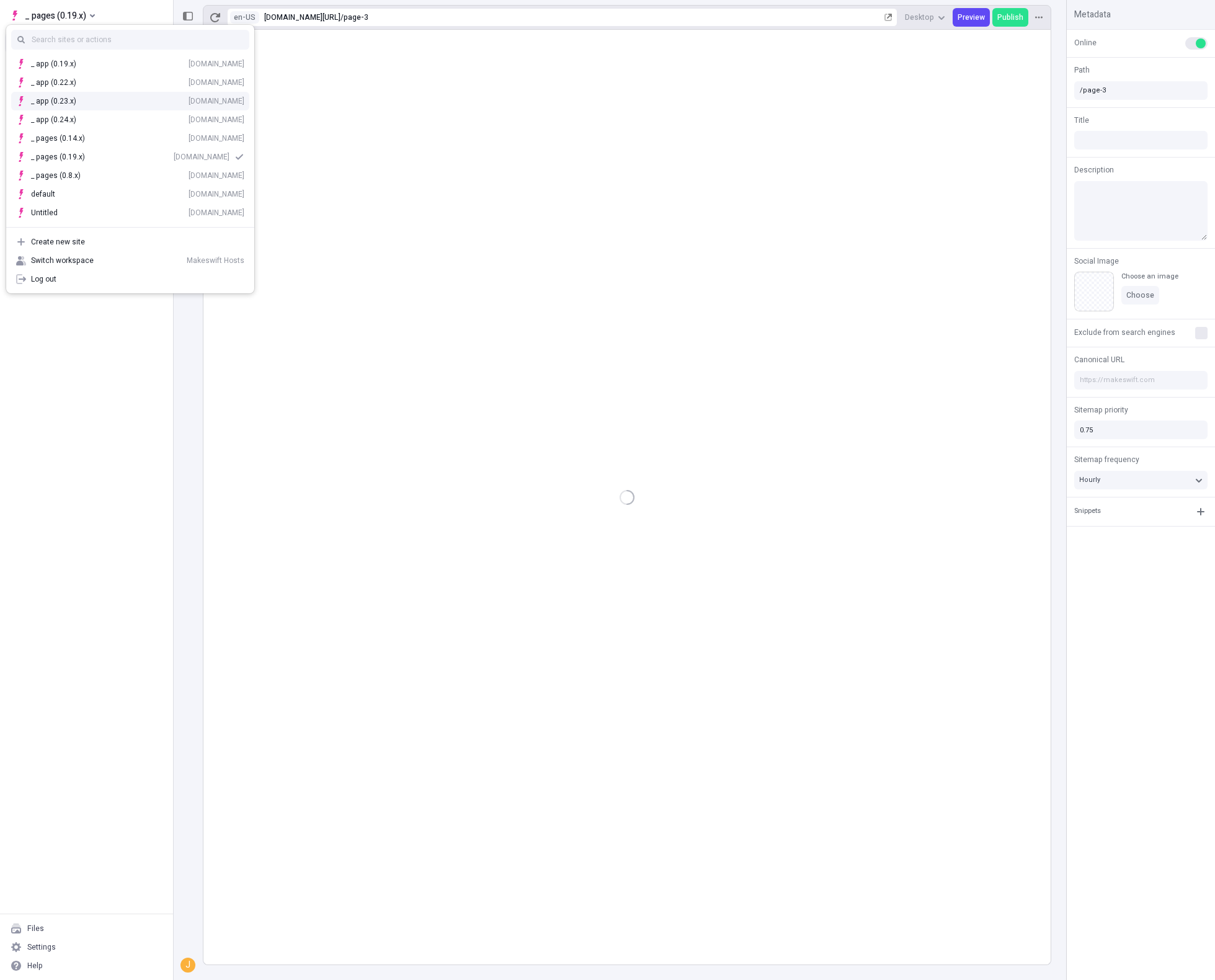
click at [84, 96] on div "_ app (0.23.x) [DOMAIN_NAME]" at bounding box center [137, 101] width 213 height 10
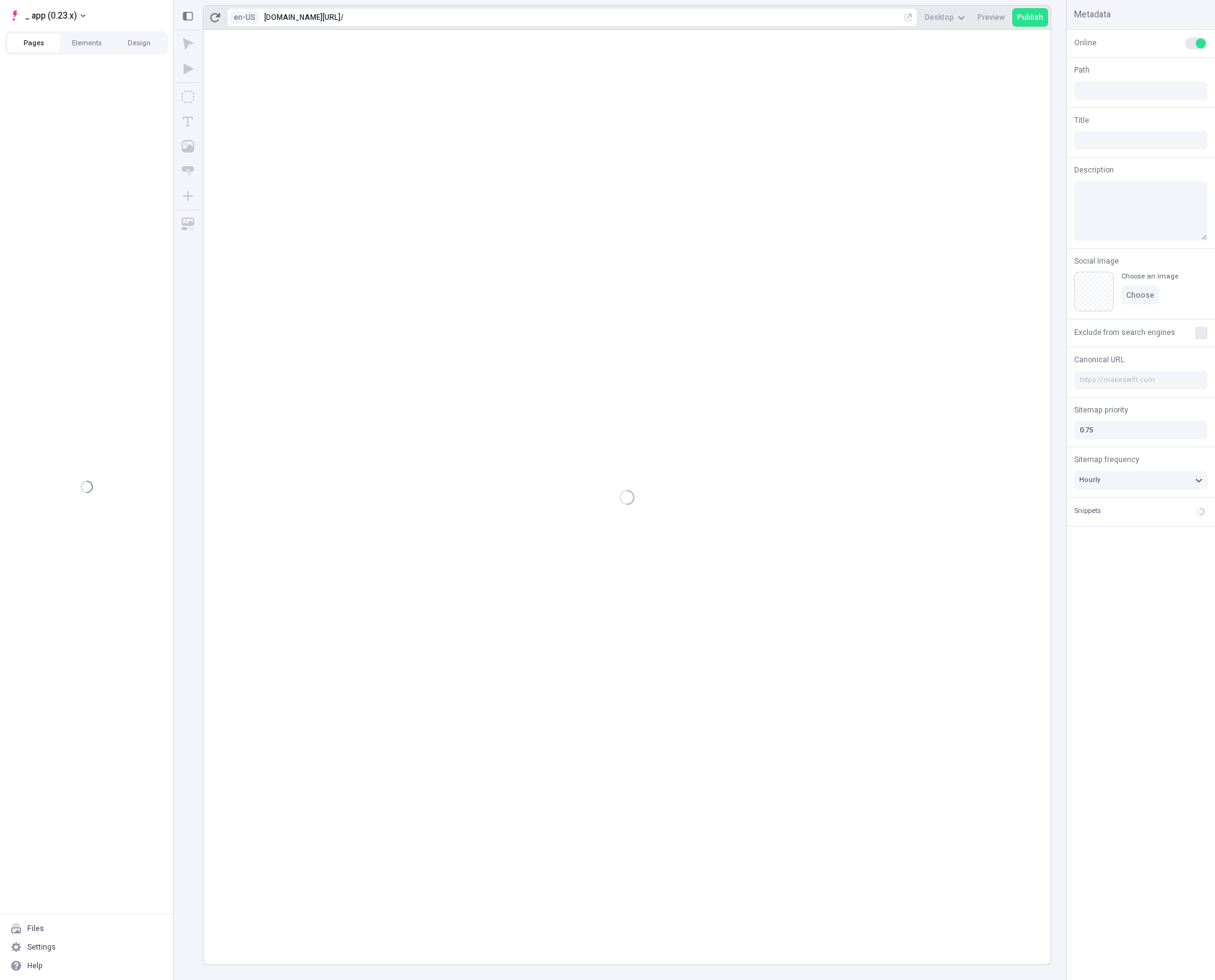
type input "/folder-without-space/page-33"
click at [96, 37] on button "Elements" at bounding box center [86, 42] width 52 height 18
click at [129, 40] on button "Design" at bounding box center [139, 42] width 52 height 18
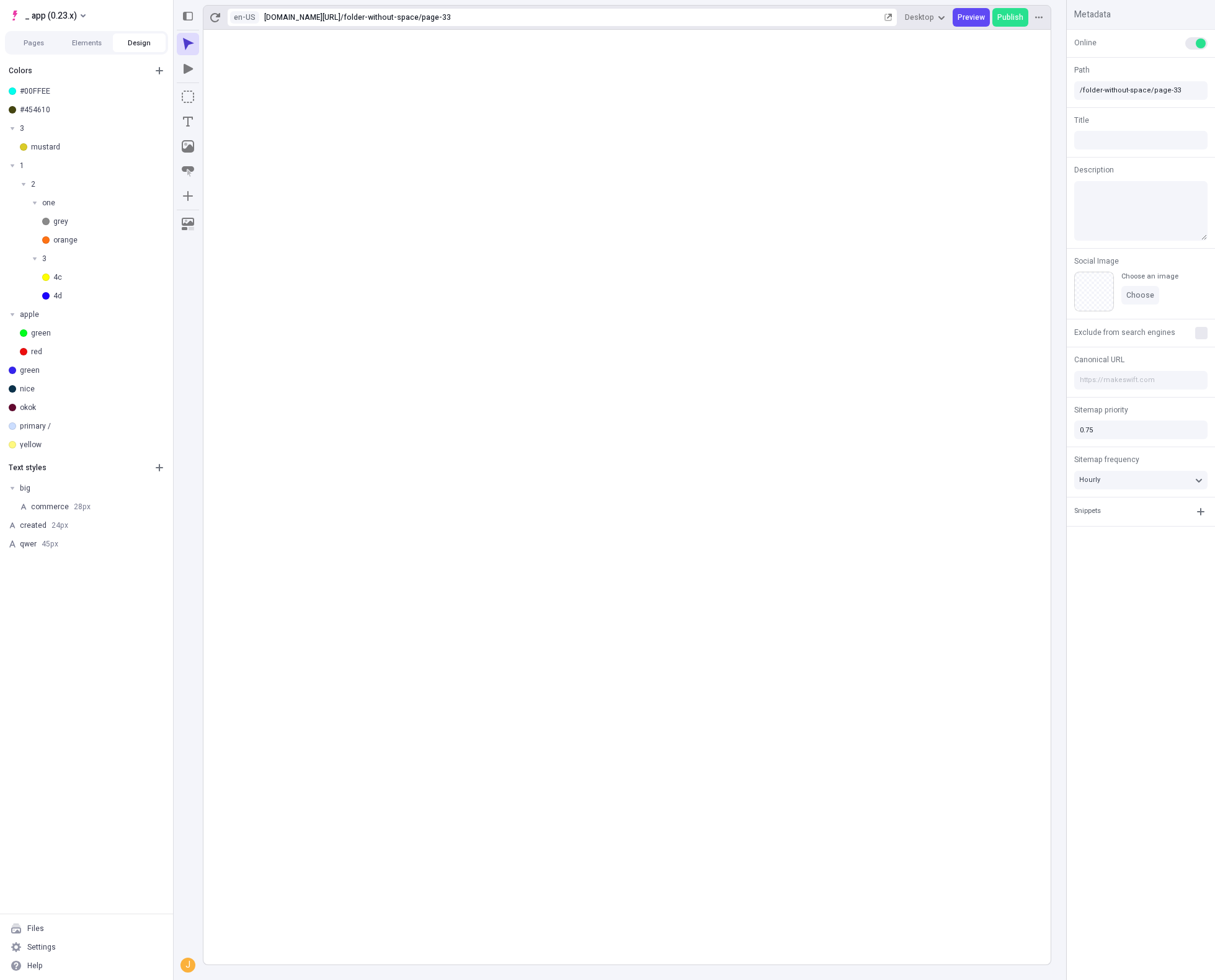
click at [35, 53] on div "Pages Elements Design" at bounding box center [86, 43] width 163 height 24
click at [31, 46] on button "Pages" at bounding box center [33, 42] width 52 height 18
click at [61, 14] on span "_ app (0.23.x)" at bounding box center [50, 16] width 52 height 15
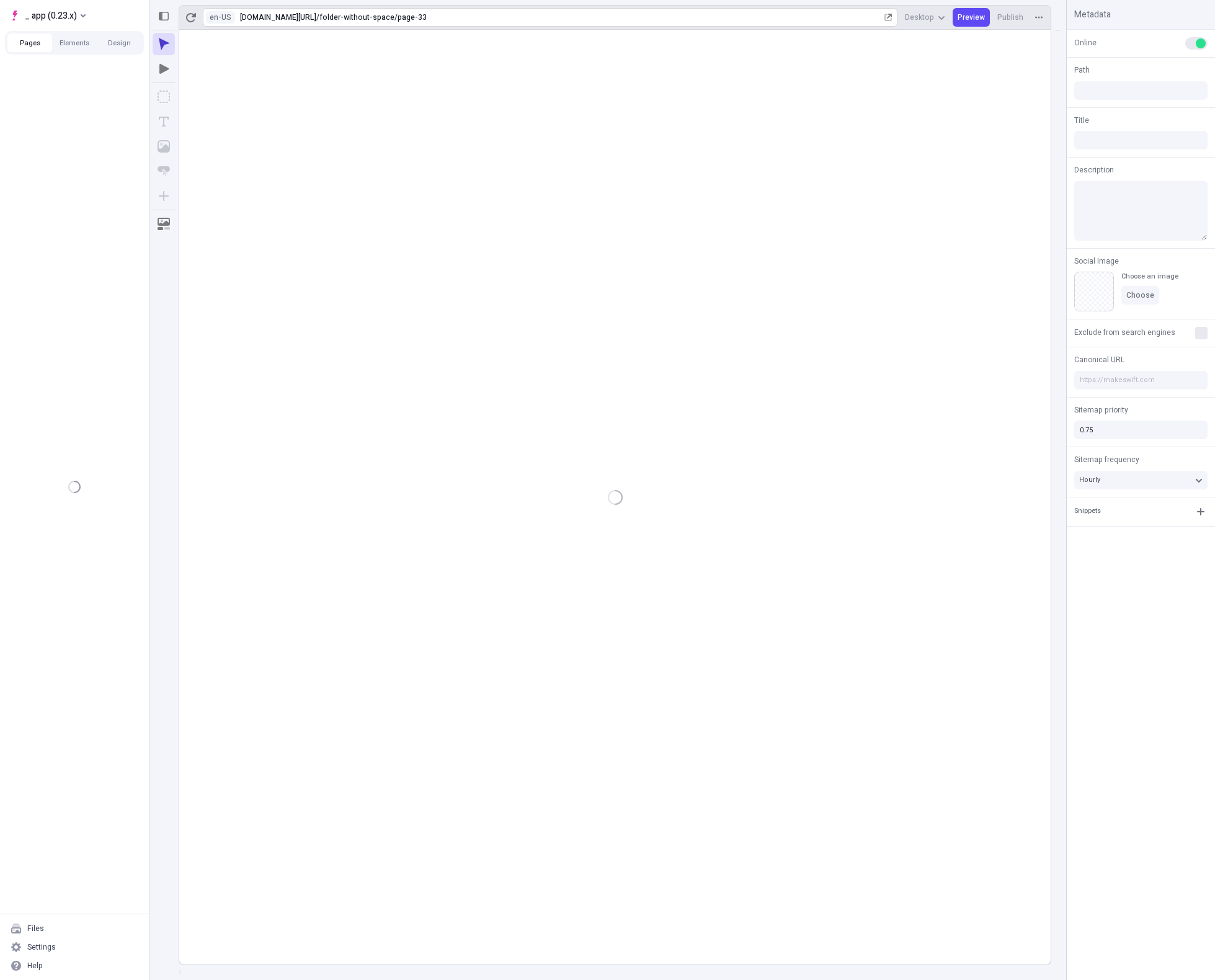
click at [415, 12] on div "en-US [URL][DOMAIN_NAME] / folder-without-space/page-33" at bounding box center [550, 17] width 694 height 18
type input "/folder-without-space/page-33"
type input "pathname"
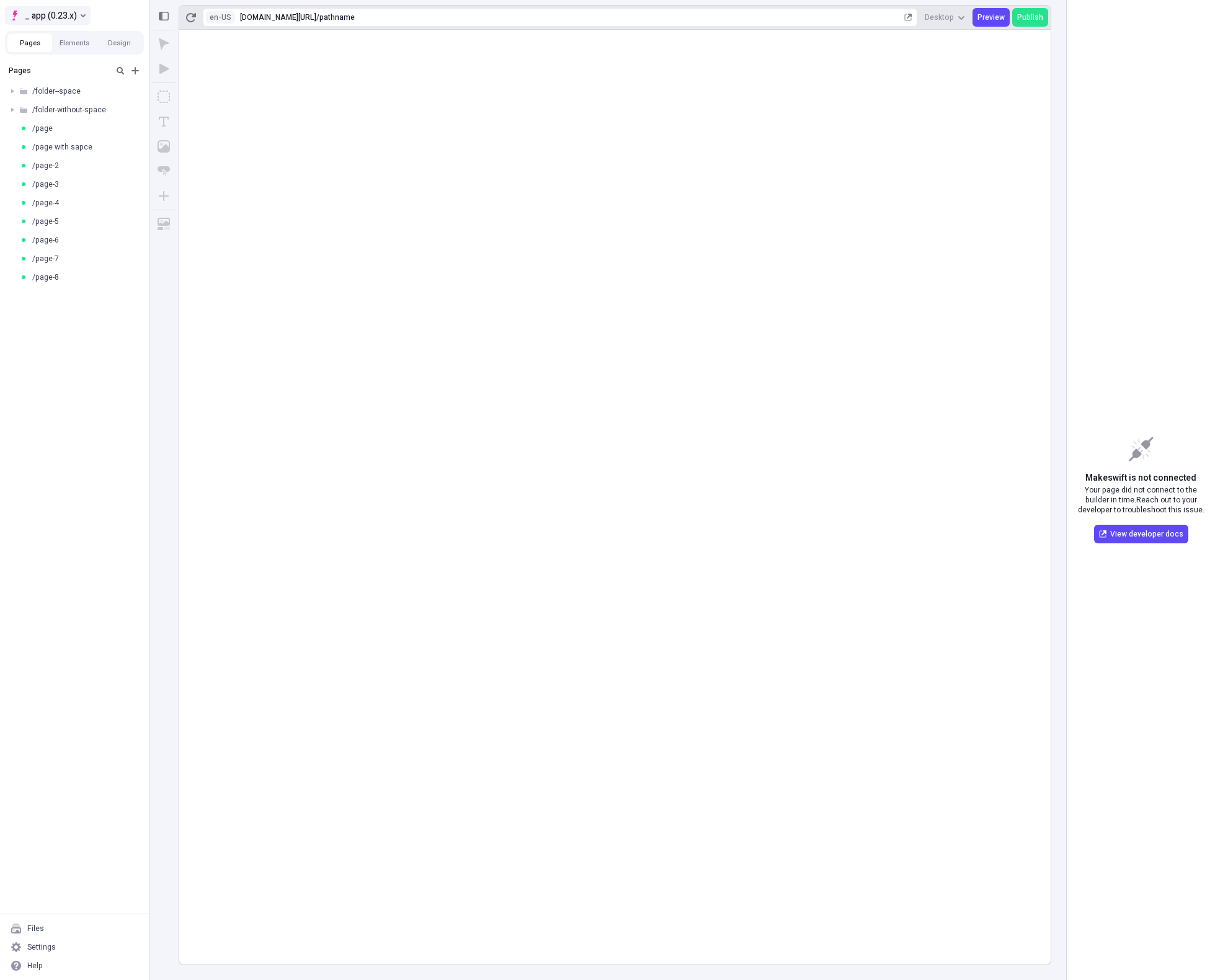
click at [71, 13] on span "_ app (0.23.x)" at bounding box center [50, 16] width 52 height 15
click at [101, 39] on div "josh's staging workspace!!" at bounding box center [130, 39] width 228 height 10
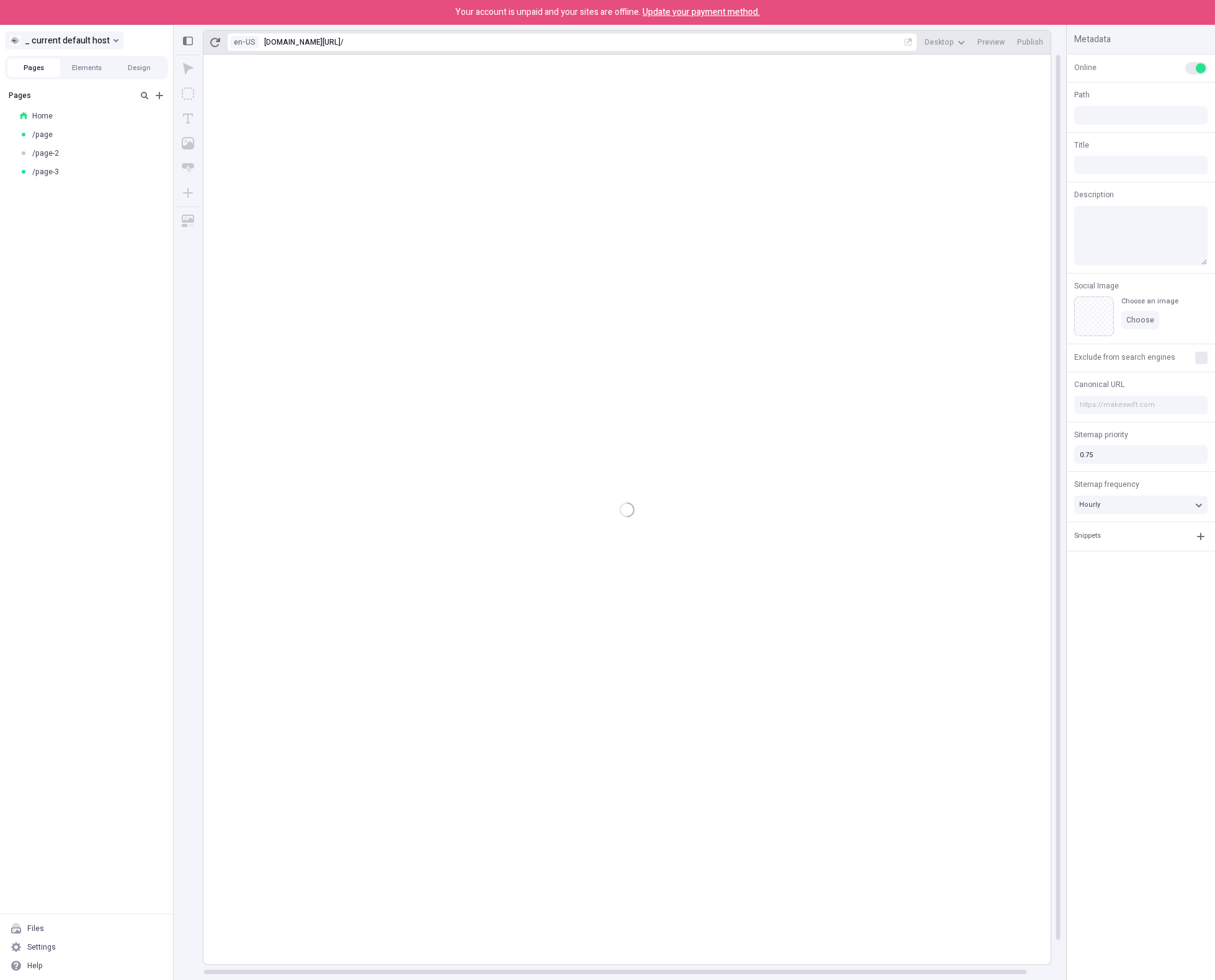
type input "/"
click at [100, 42] on span "_ current default host" at bounding box center [67, 40] width 85 height 15
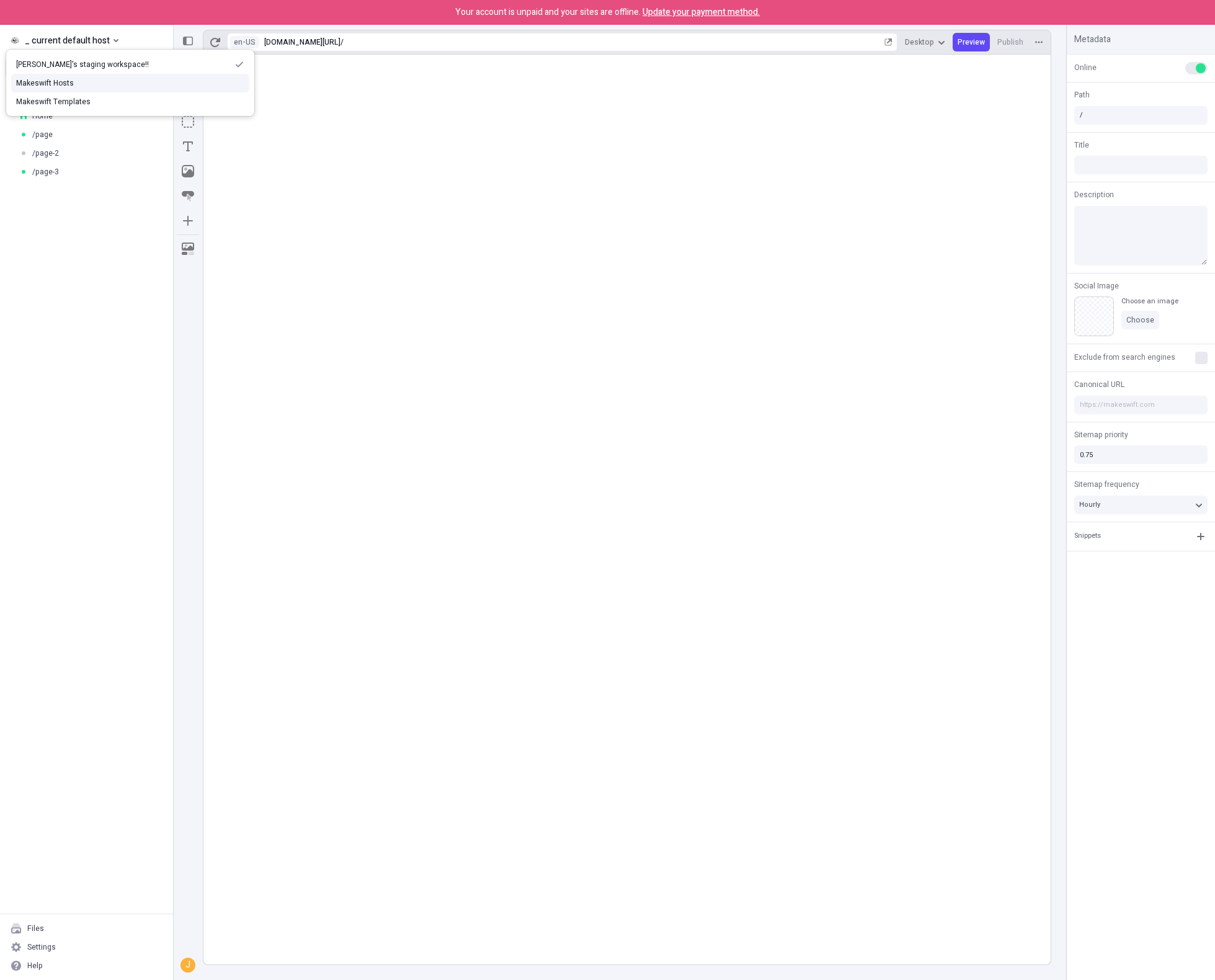
click at [108, 82] on div "Makeswift Hosts" at bounding box center [130, 83] width 228 height 10
